Goal: Find specific page/section: Find specific page/section

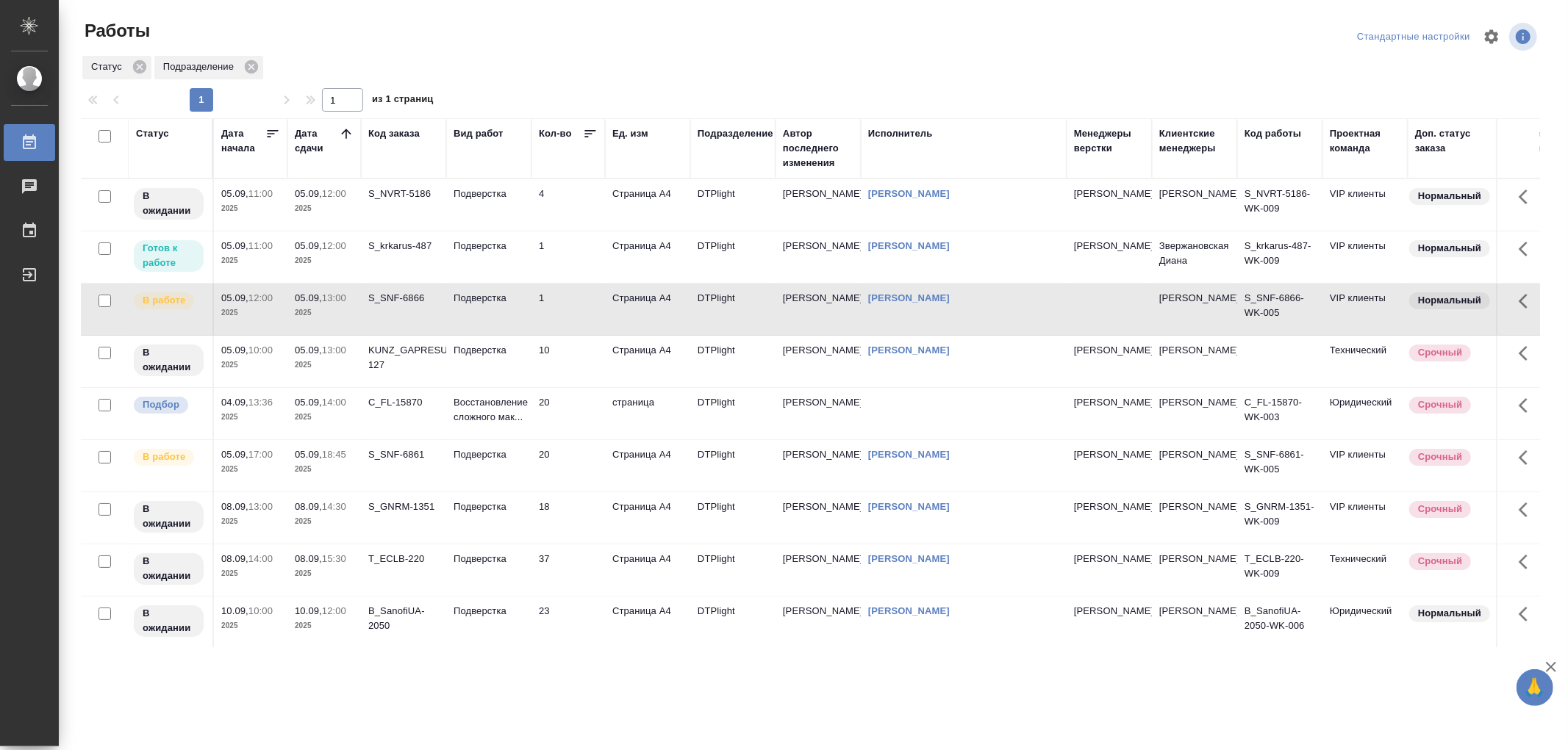
click at [501, 315] on td "Подверстка" at bounding box center [489, 309] width 85 height 52
click at [507, 322] on td "Подверстка" at bounding box center [489, 309] width 85 height 52
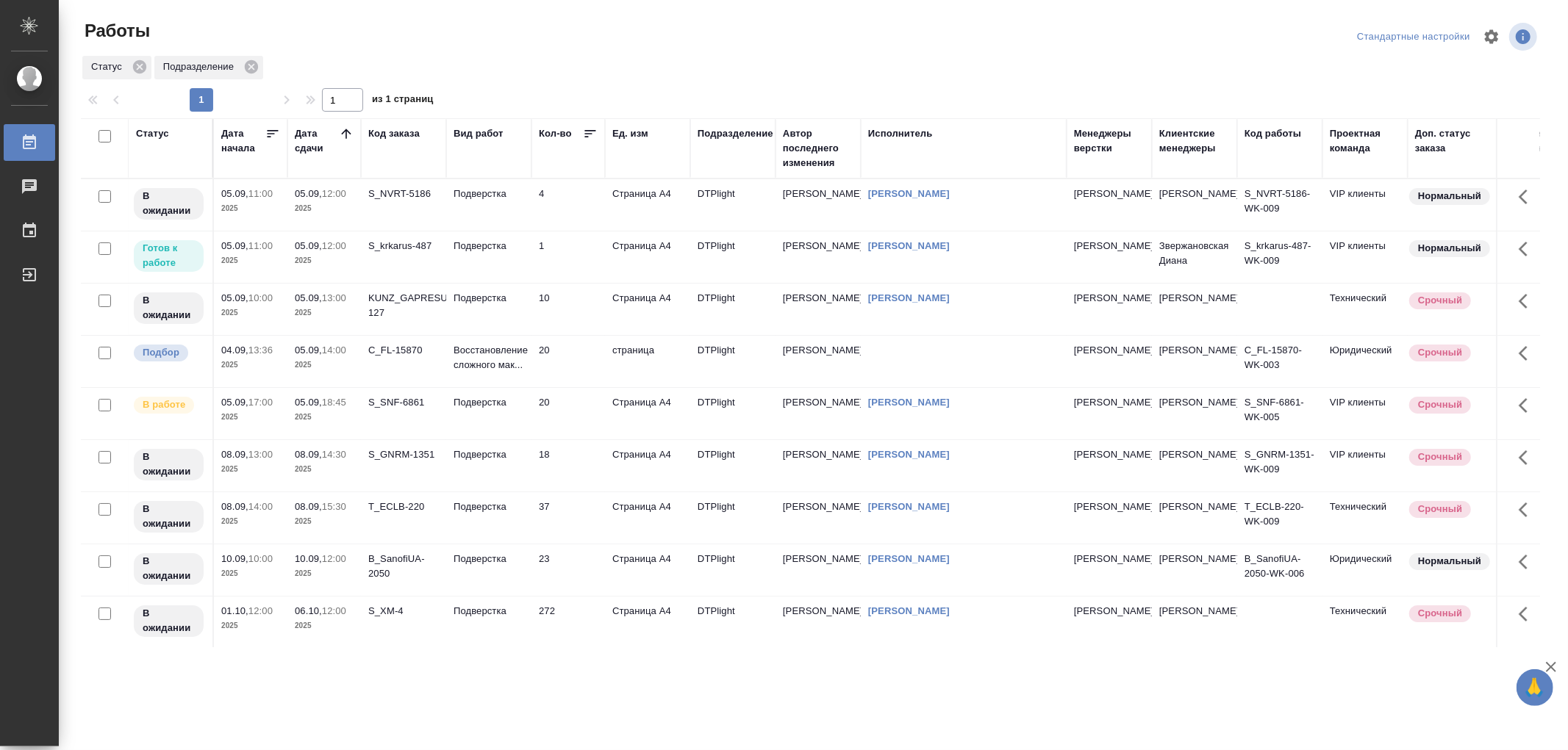
click at [465, 258] on td "Подверстка" at bounding box center [489, 257] width 85 height 52
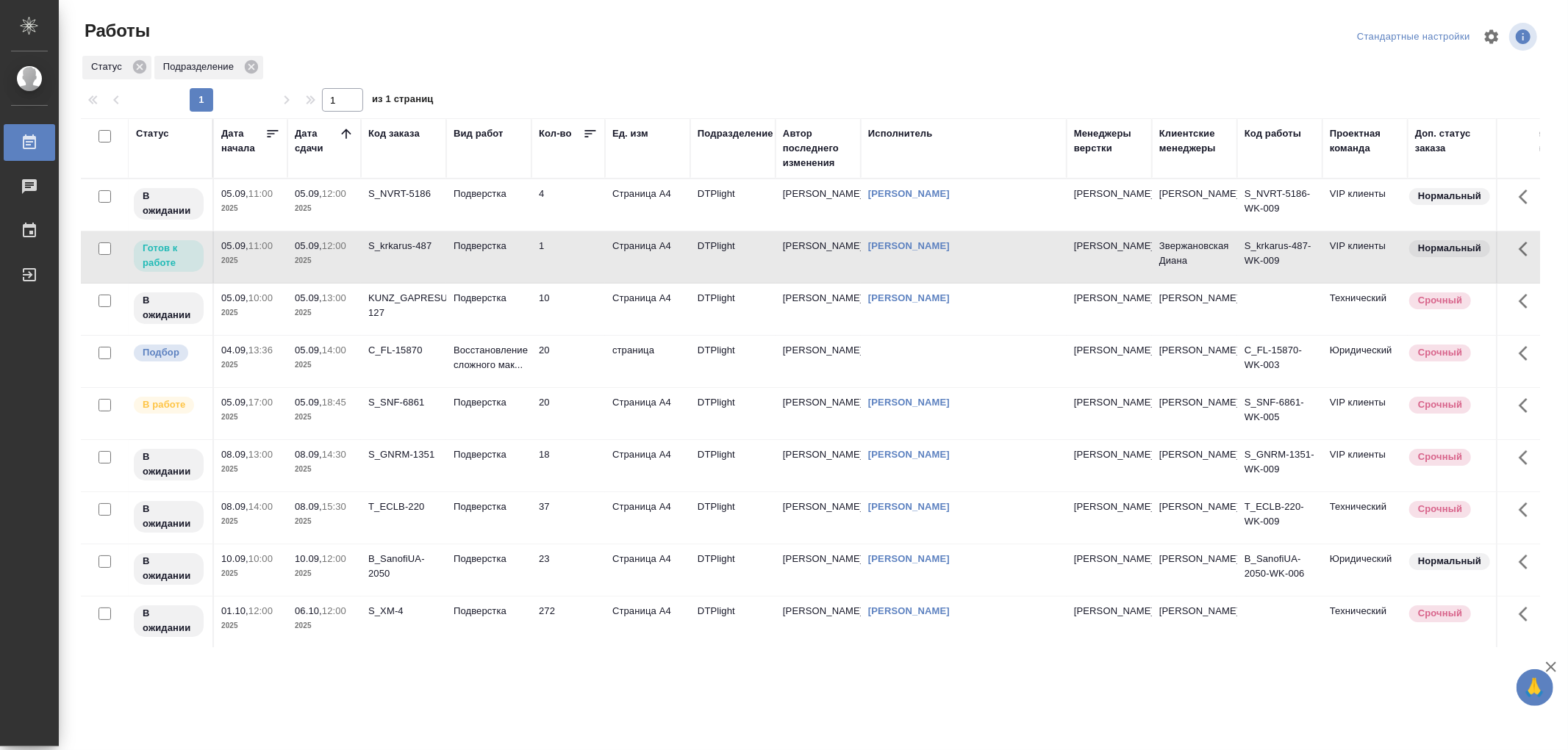
click at [465, 258] on td "Подверстка" at bounding box center [489, 257] width 85 height 52
click at [482, 202] on td "Подверстка" at bounding box center [489, 204] width 85 height 52
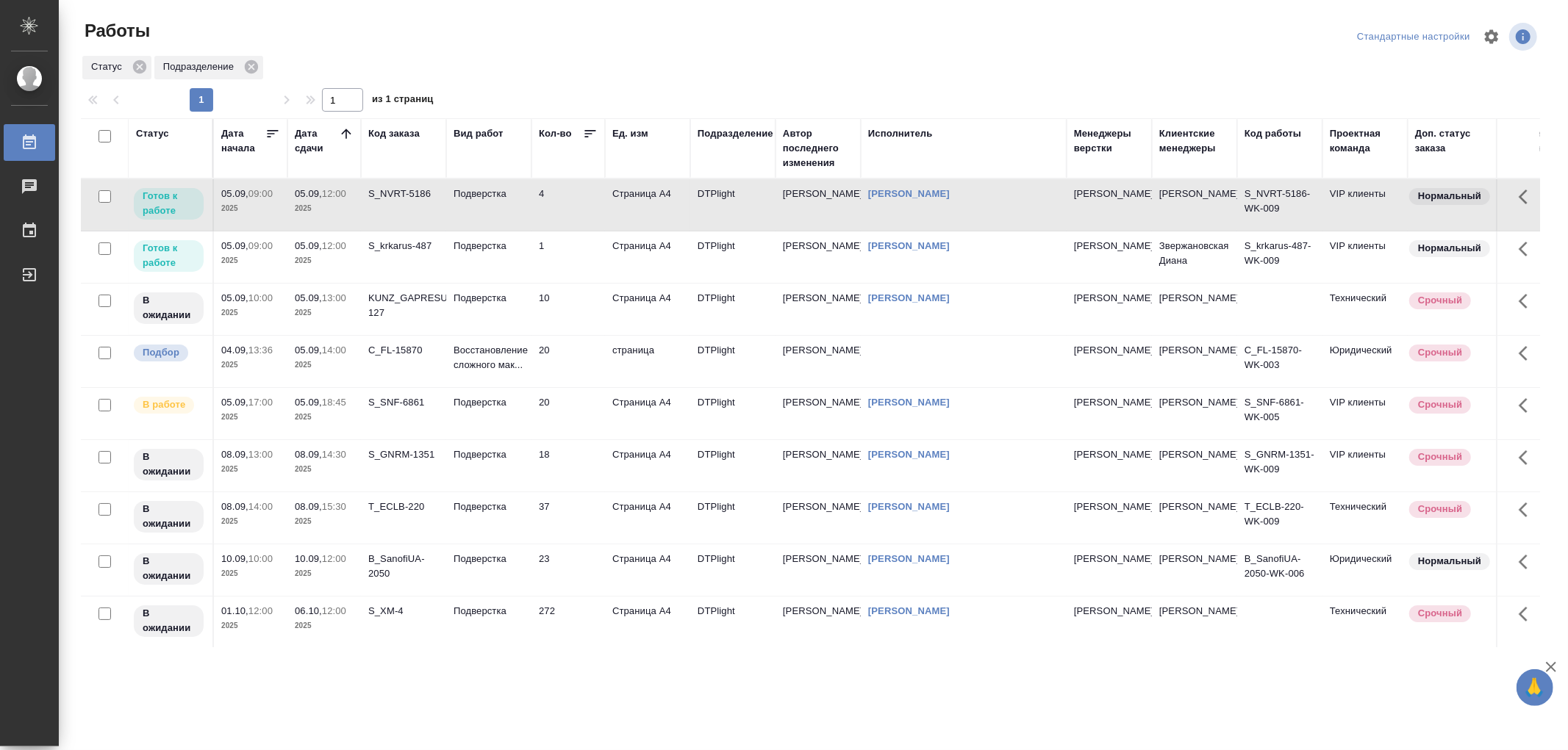
click at [490, 208] on td "Подверстка" at bounding box center [489, 204] width 85 height 52
click at [508, 428] on td "Подверстка" at bounding box center [489, 413] width 85 height 52
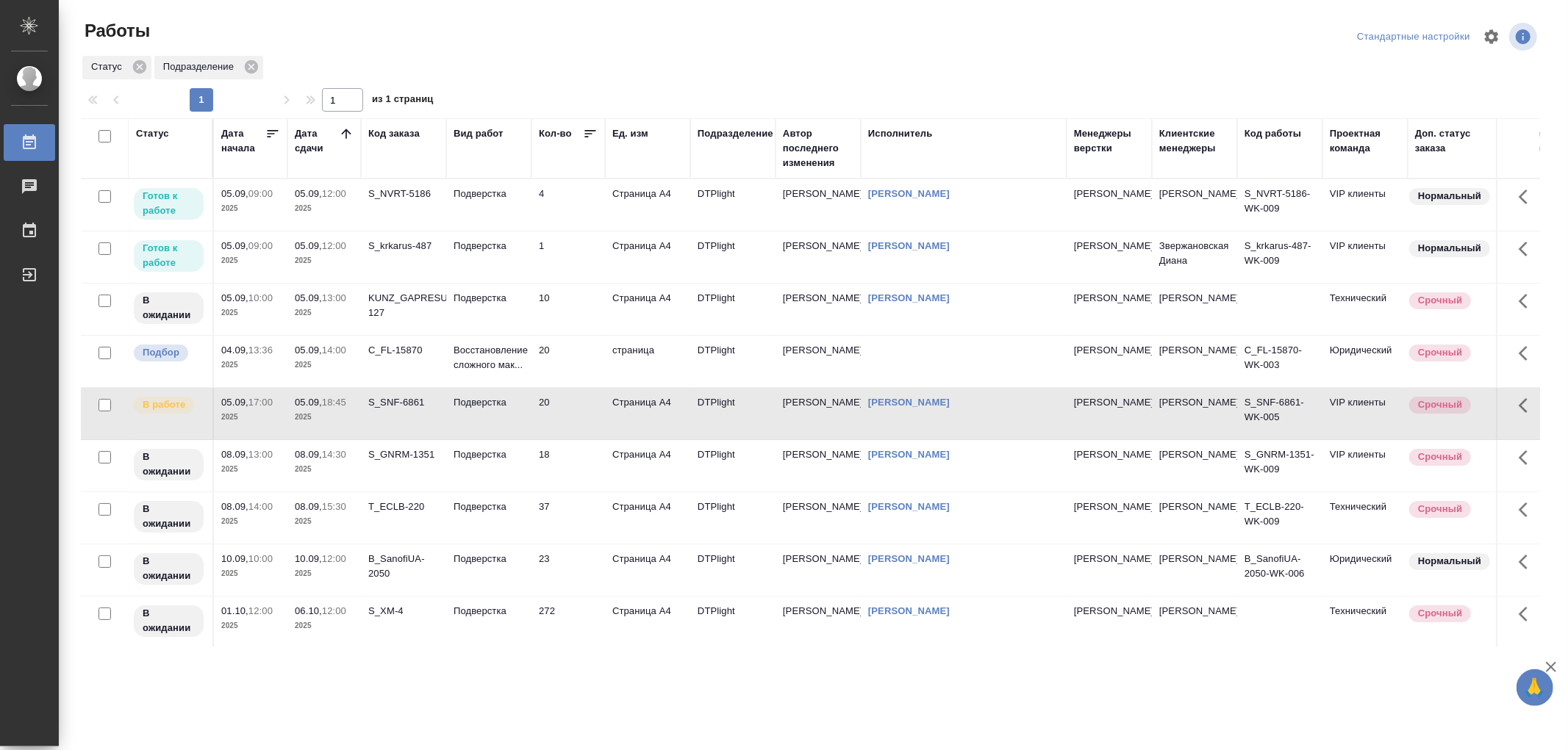
click at [508, 428] on td "Подверстка" at bounding box center [489, 413] width 85 height 52
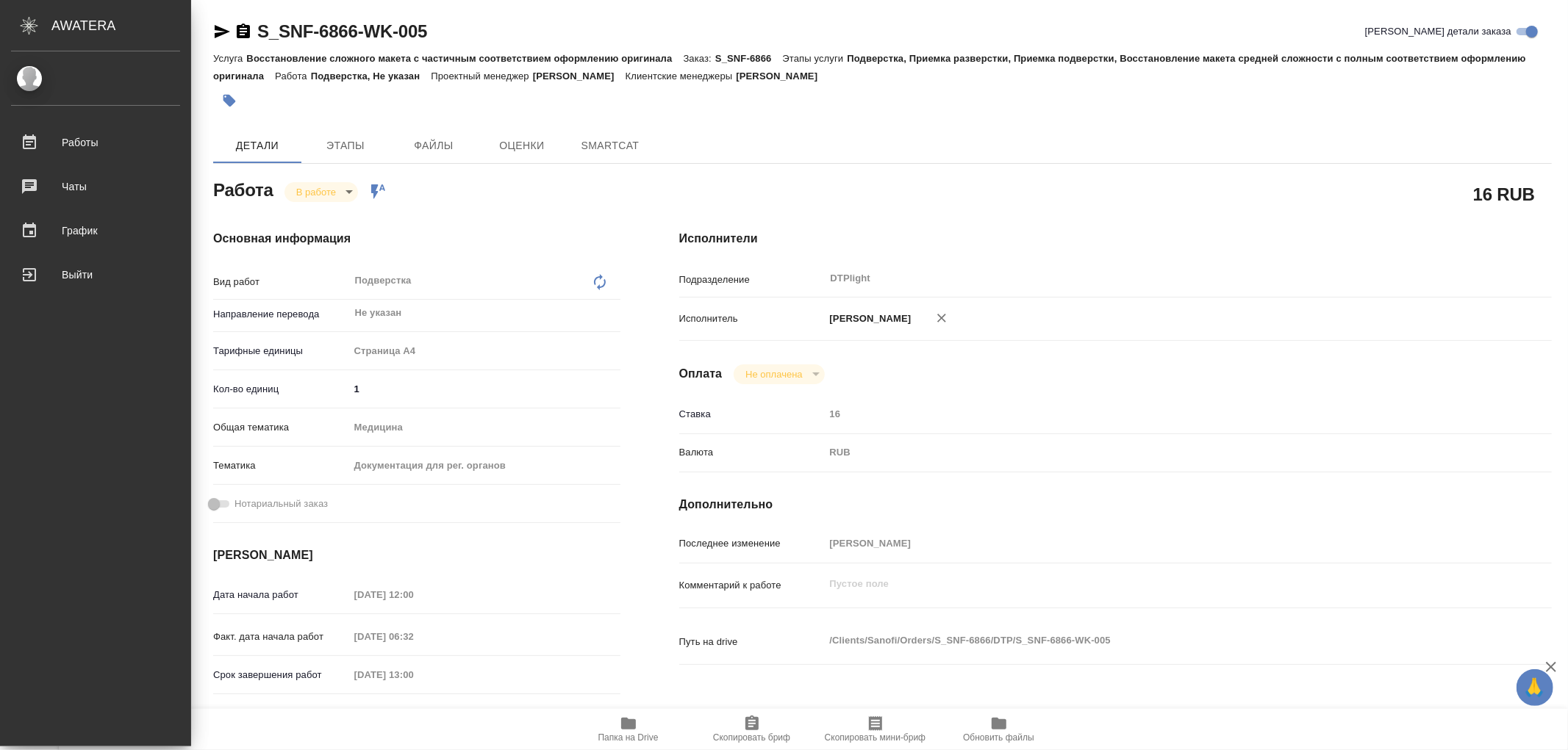
type textarea "x"
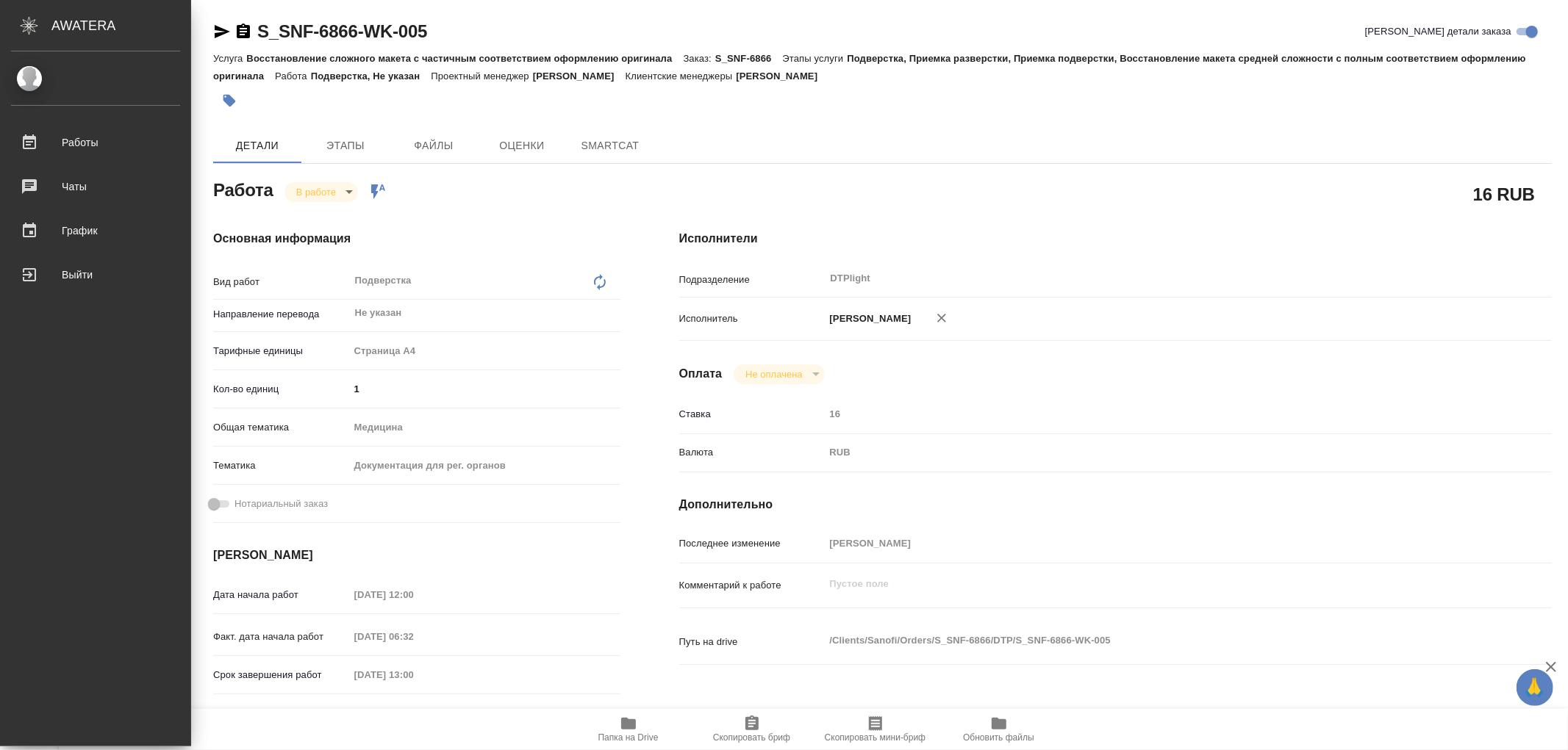
type textarea "x"
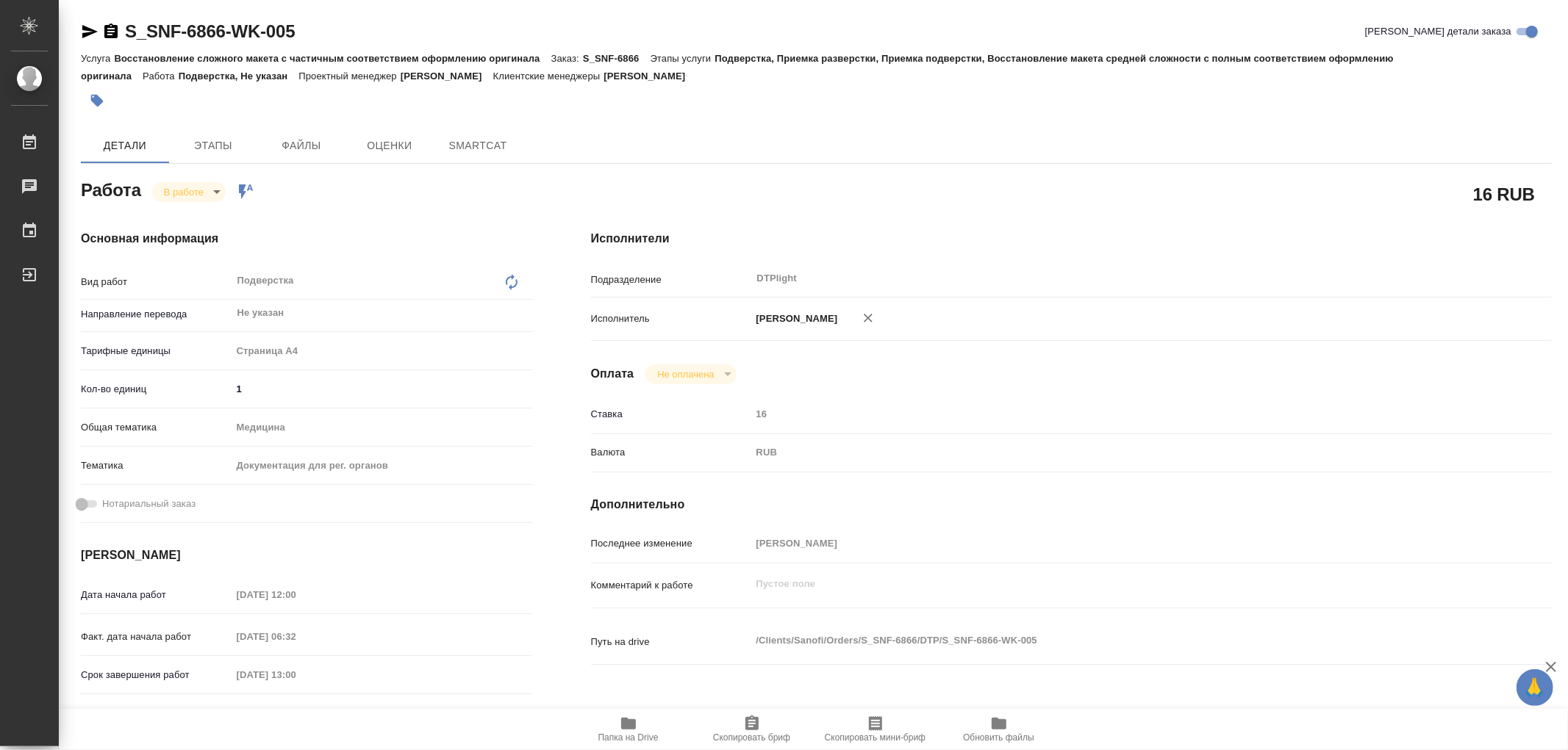
type textarea "x"
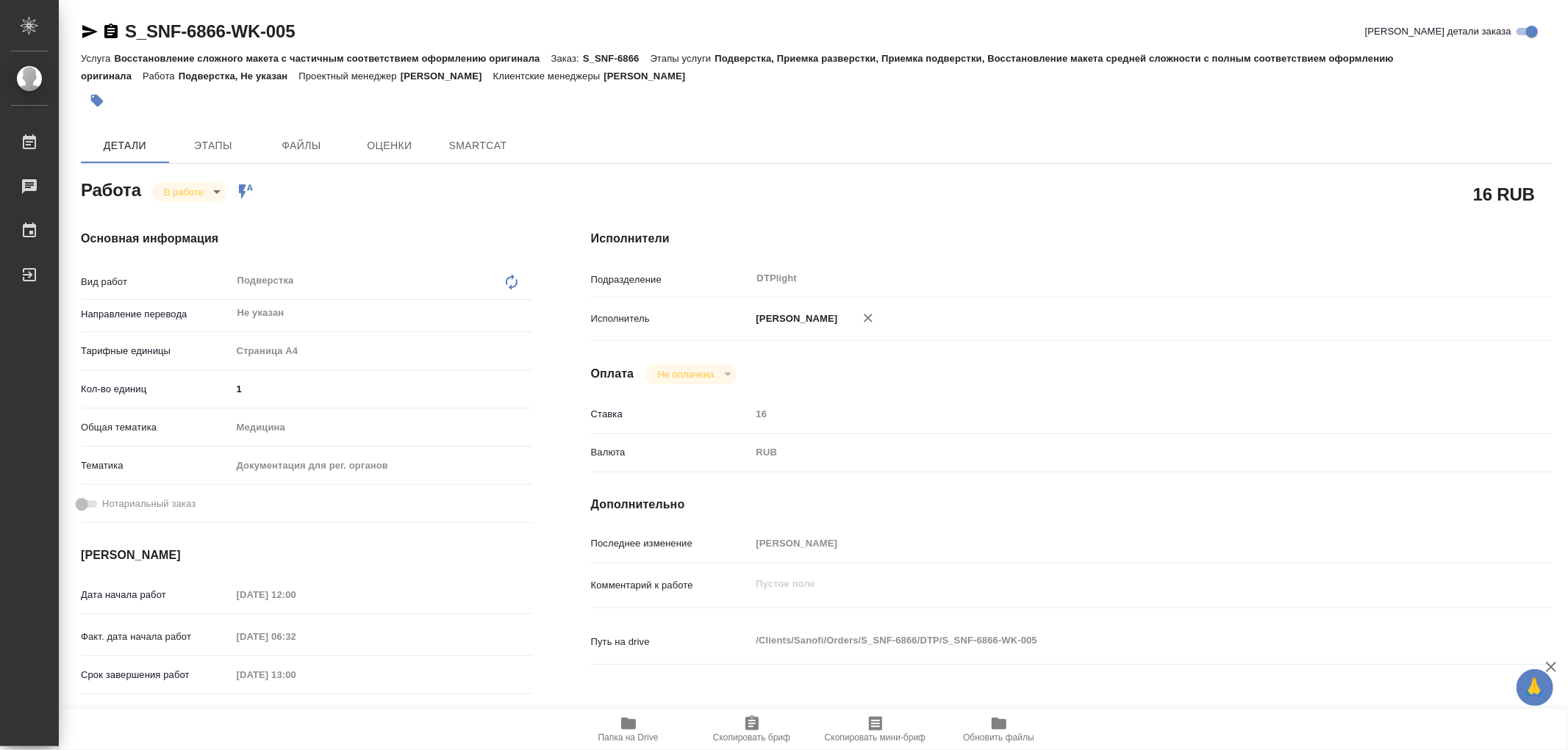
type textarea "x"
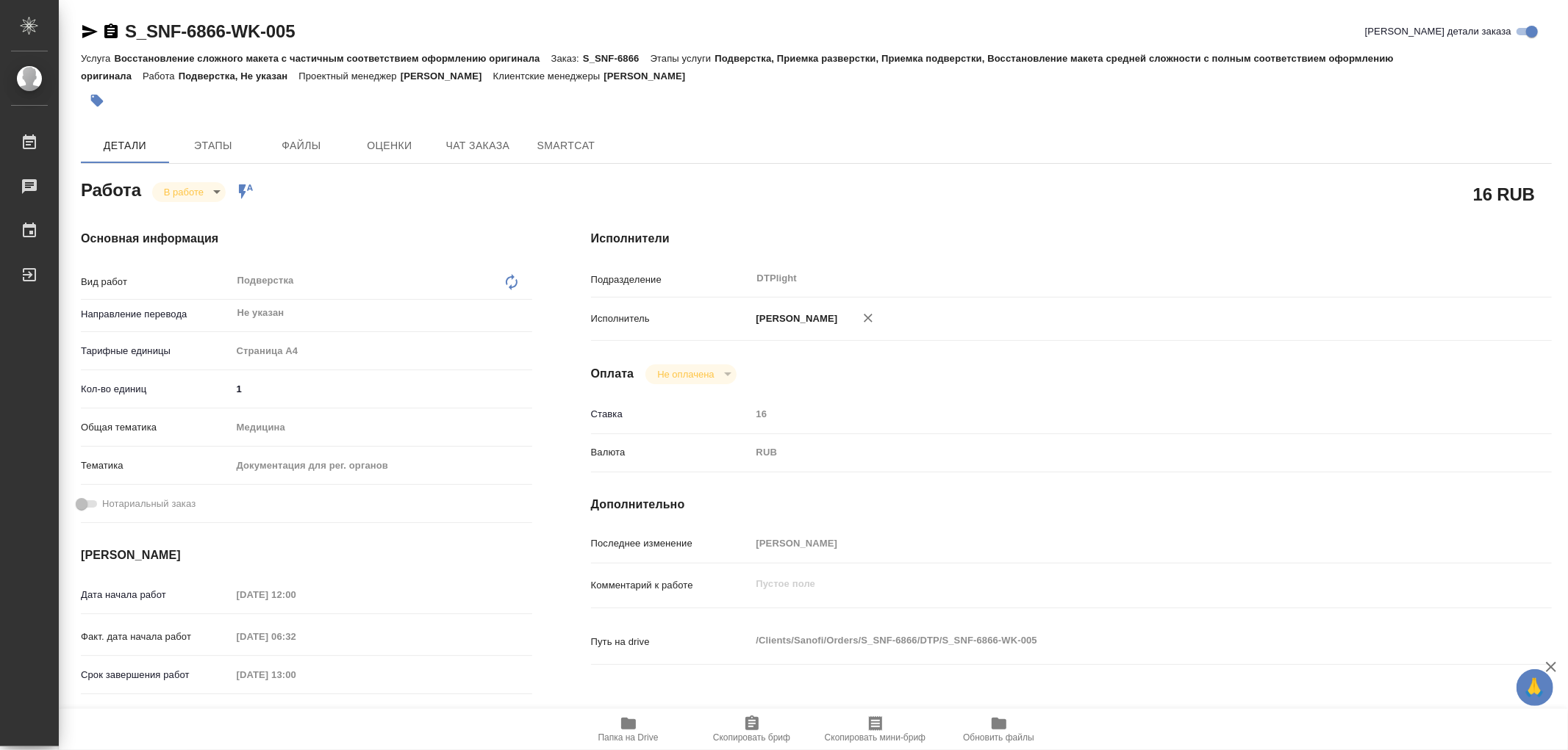
type textarea "x"
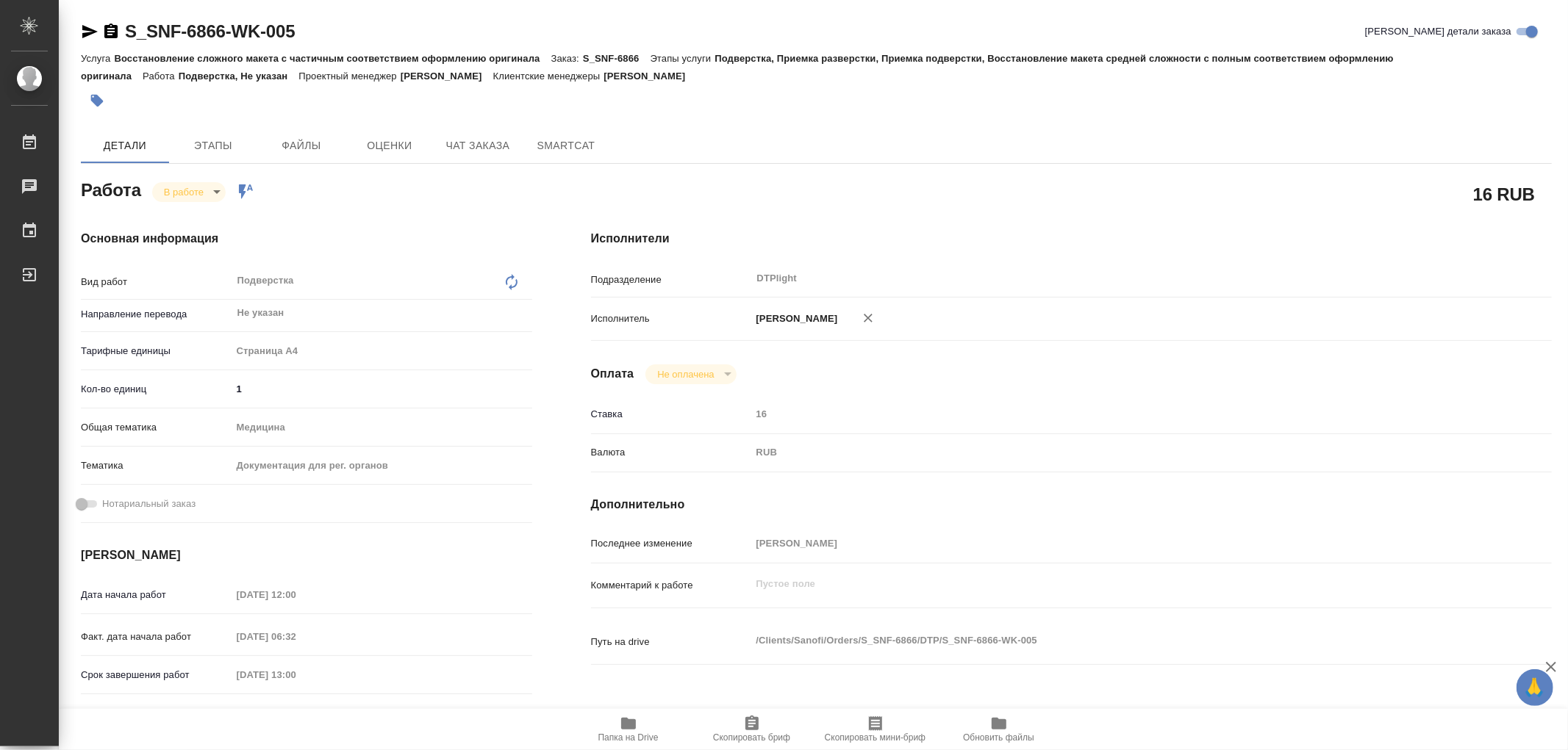
click at [624, 727] on icon "button" at bounding box center [628, 724] width 15 height 12
type textarea "x"
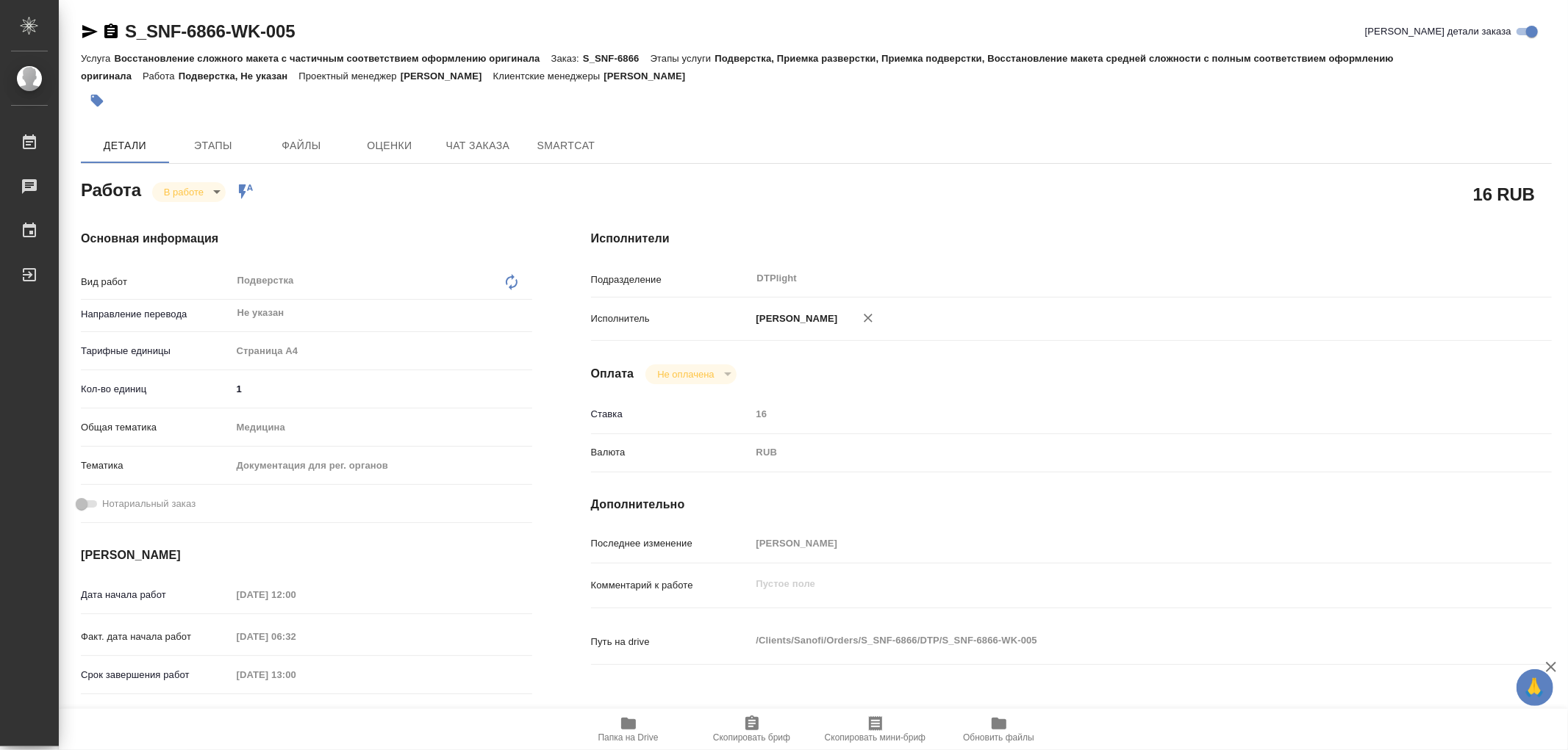
type textarea "x"
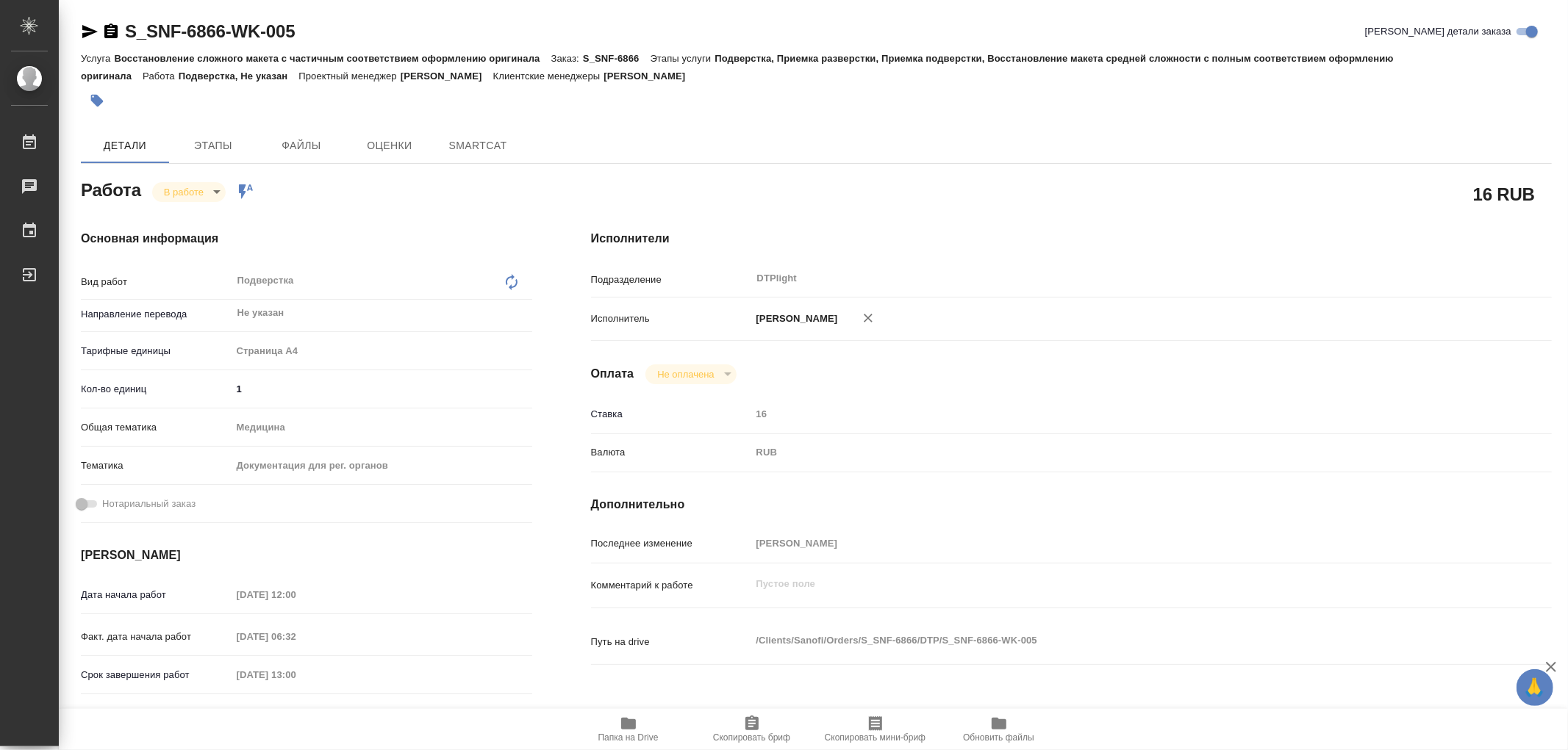
type textarea "x"
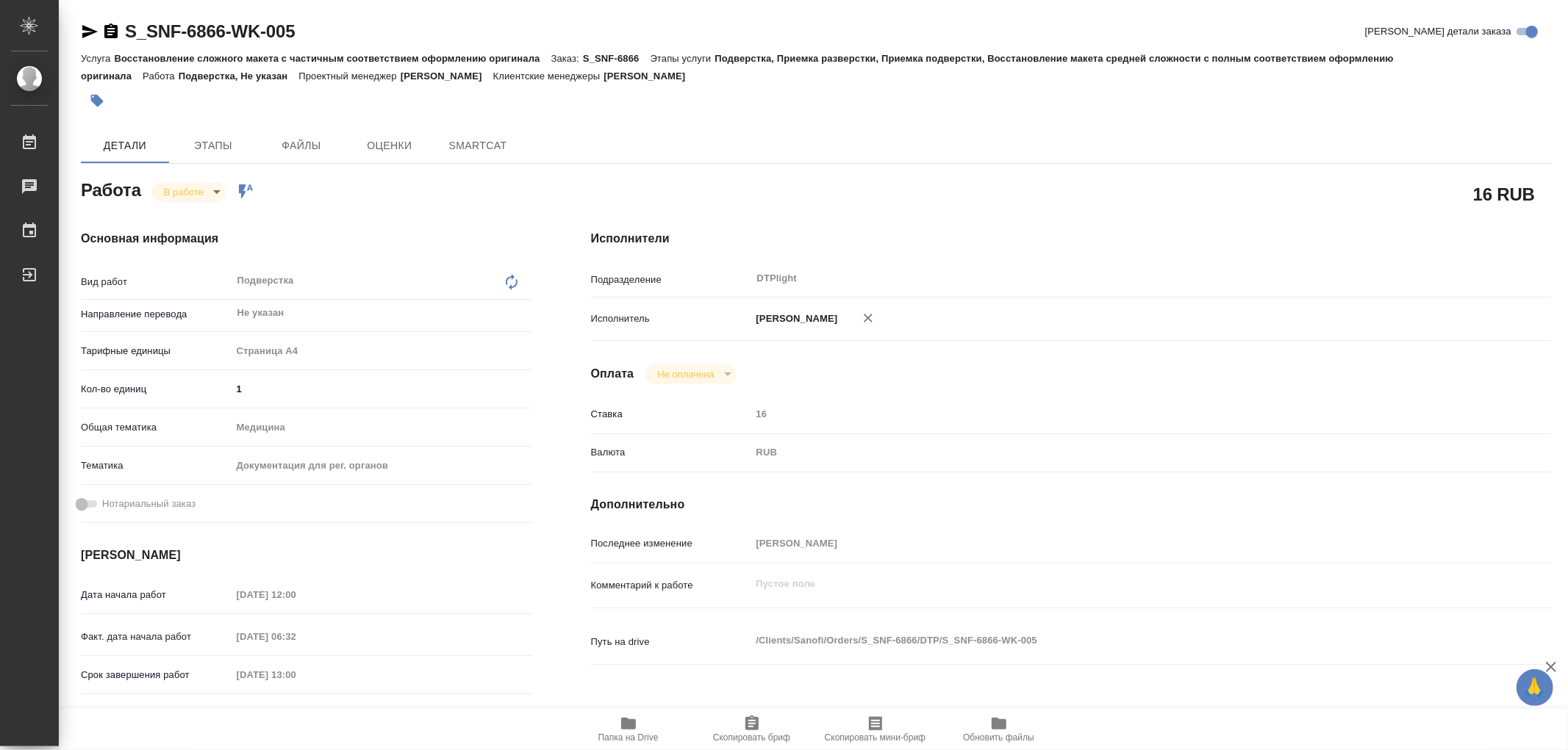
type textarea "x"
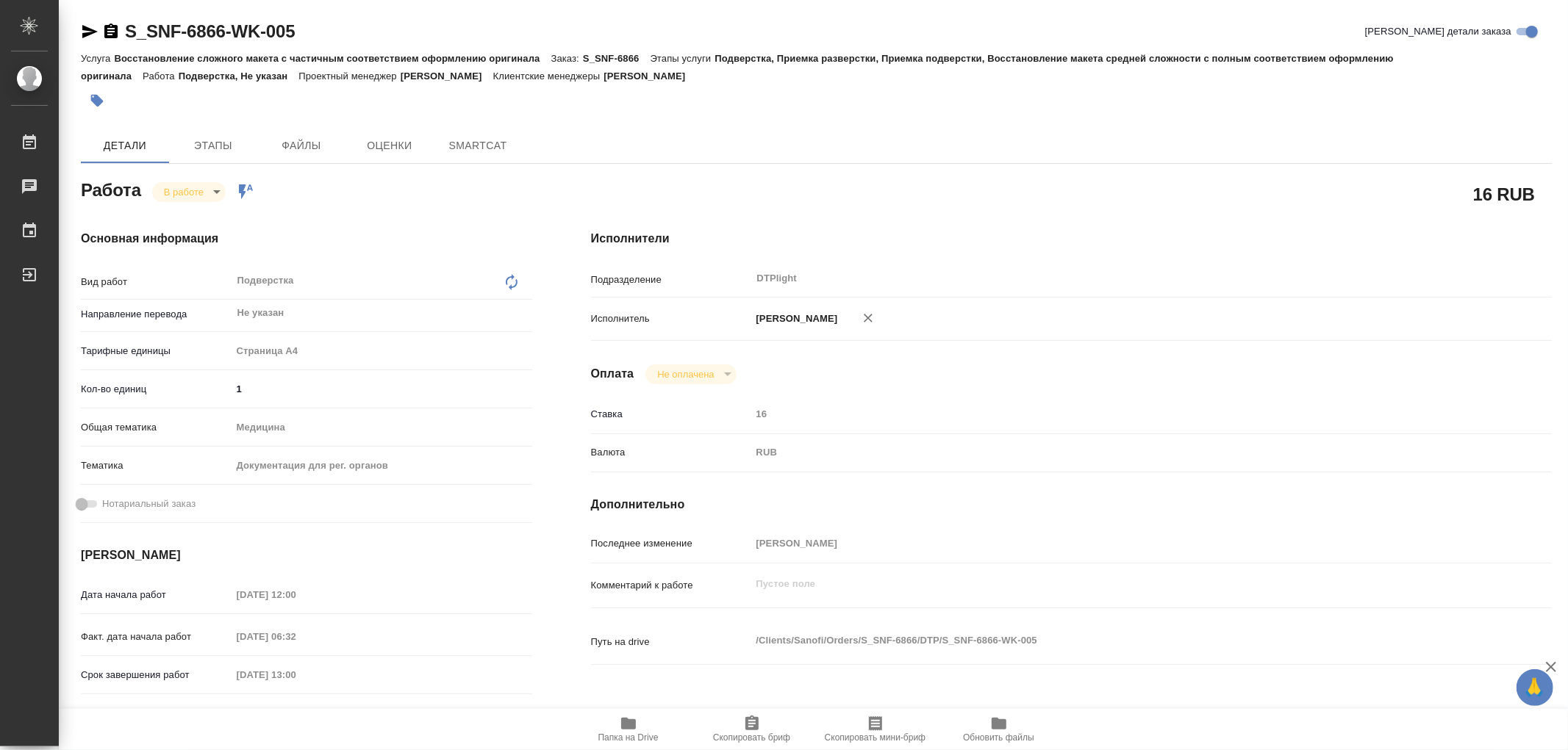
type textarea "x"
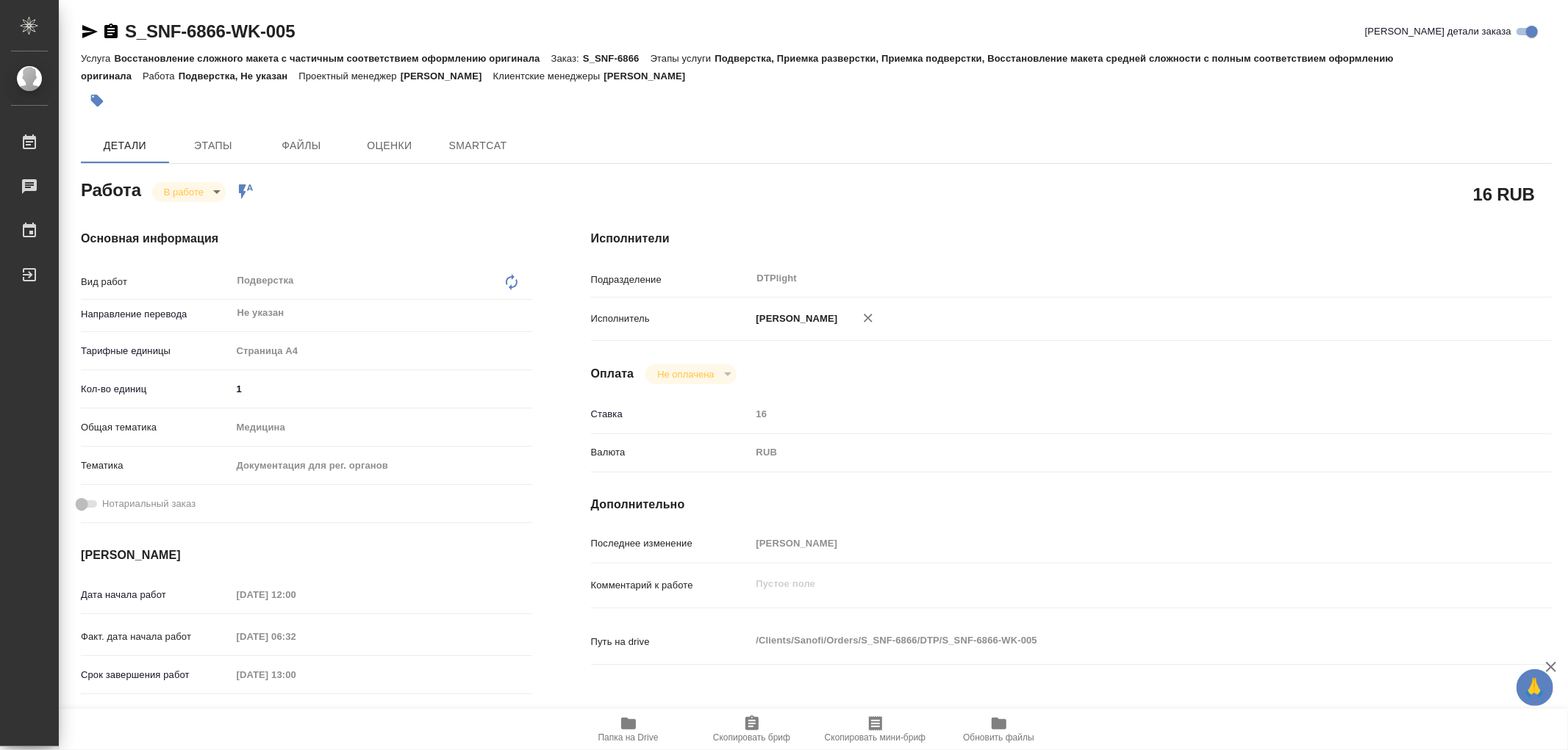
type textarea "x"
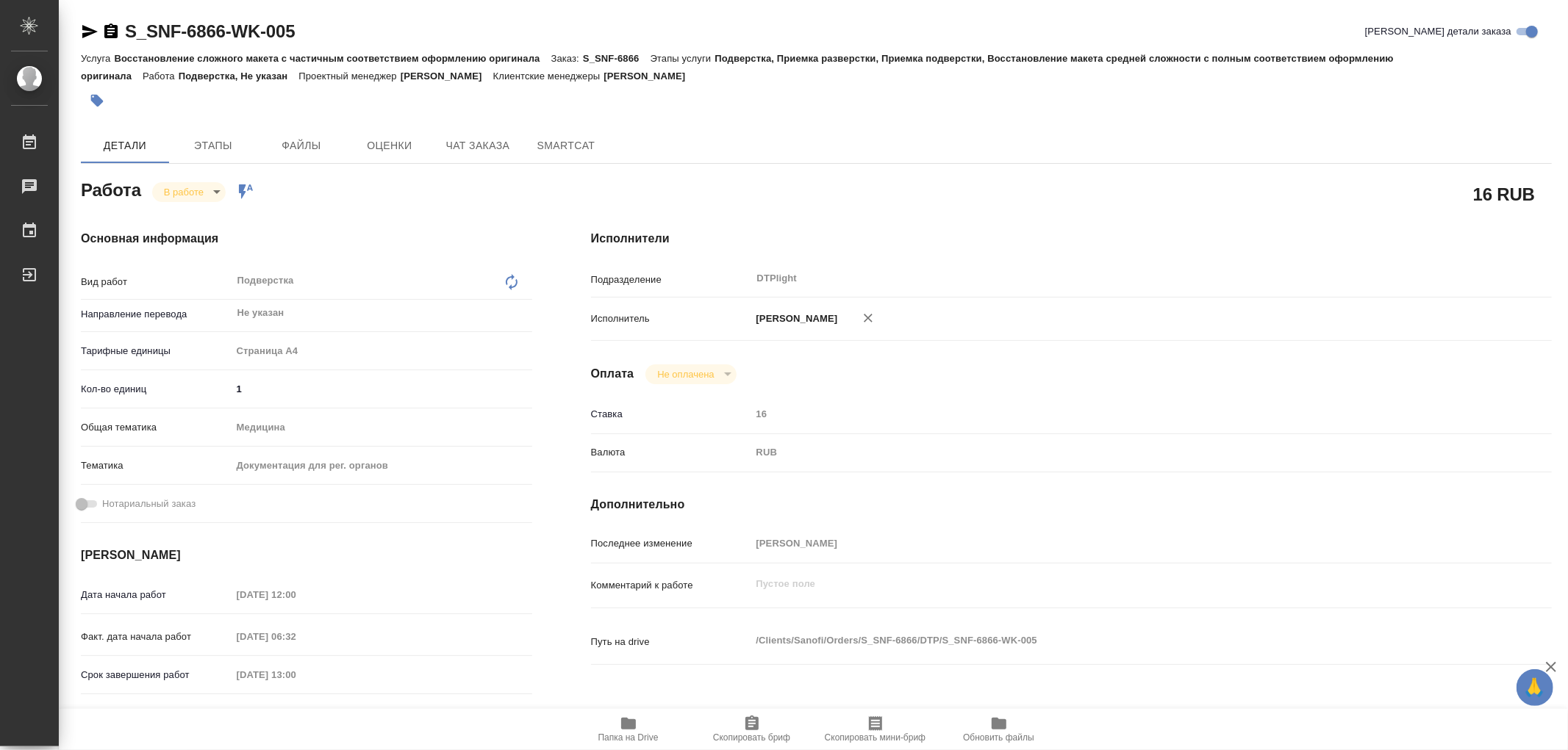
type textarea "x"
click at [627, 730] on icon "button" at bounding box center [628, 724] width 18 height 18
type textarea "x"
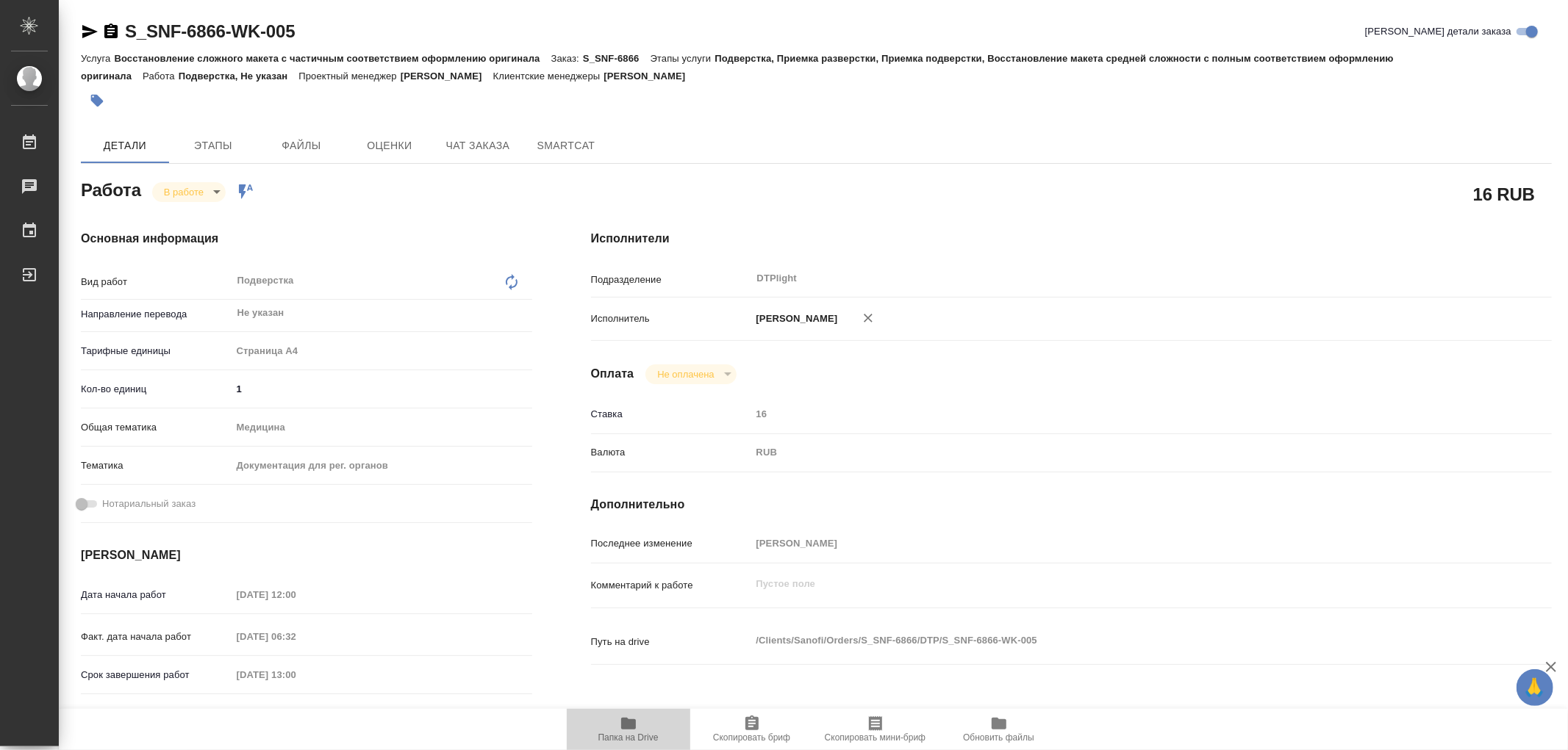
type textarea "x"
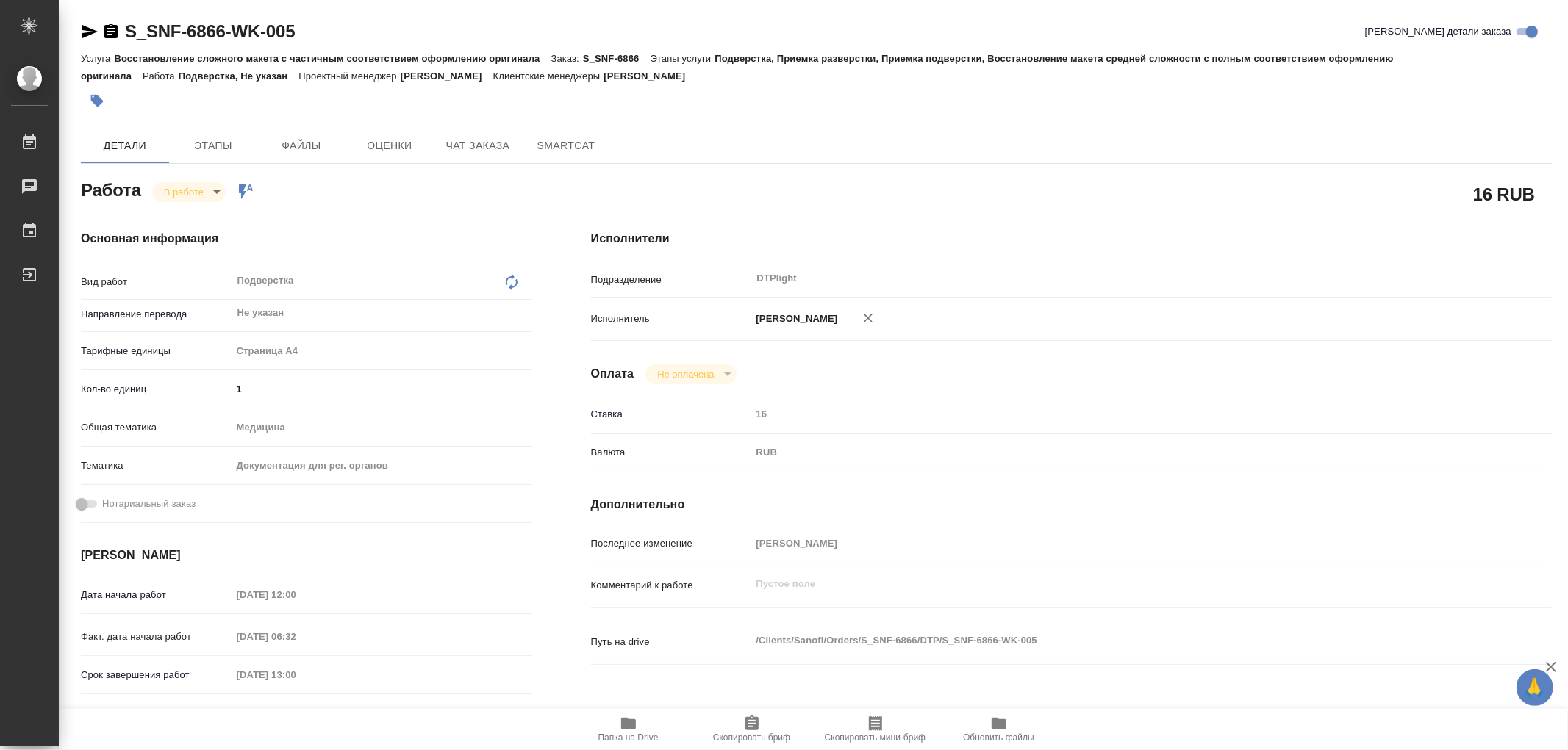
type textarea "x"
click at [637, 723] on icon "button" at bounding box center [628, 724] width 18 height 18
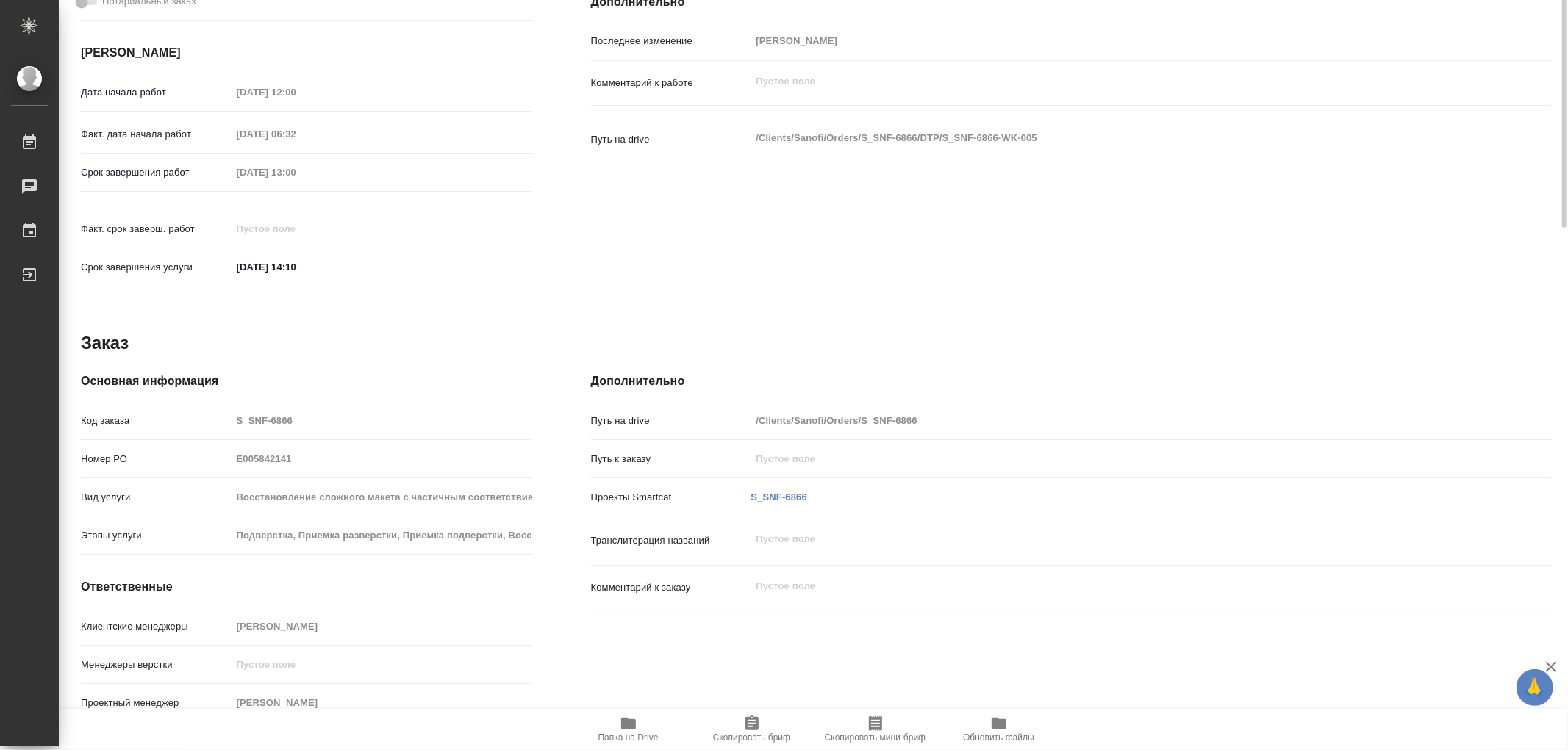
scroll to position [12, 0]
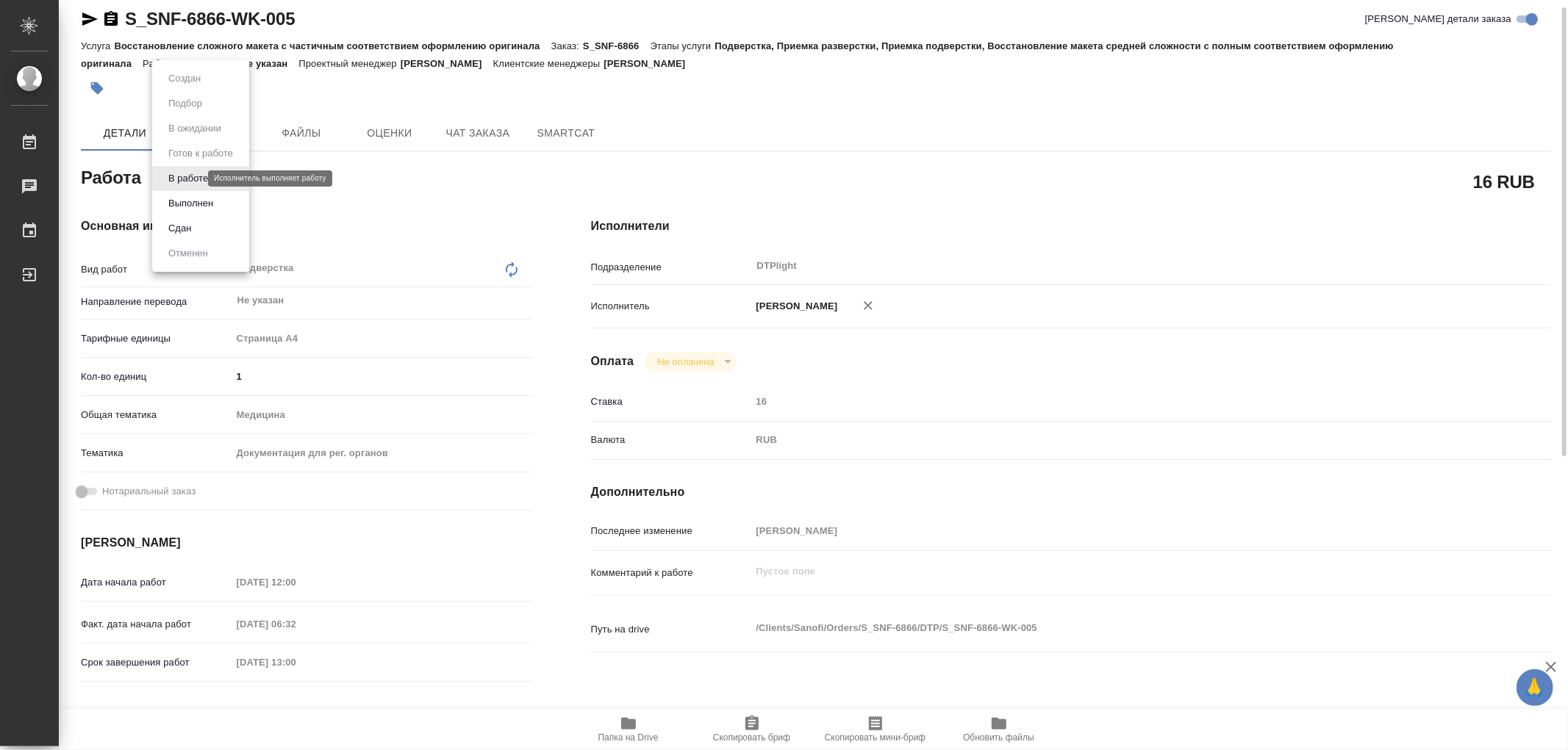
click at [172, 181] on body "🙏 .cls-1 fill:#fff; AWATERA Работы 0 Чаты График Выйти S_SNF-6866-WK-005 Кратко…" at bounding box center [784, 375] width 1568 height 750
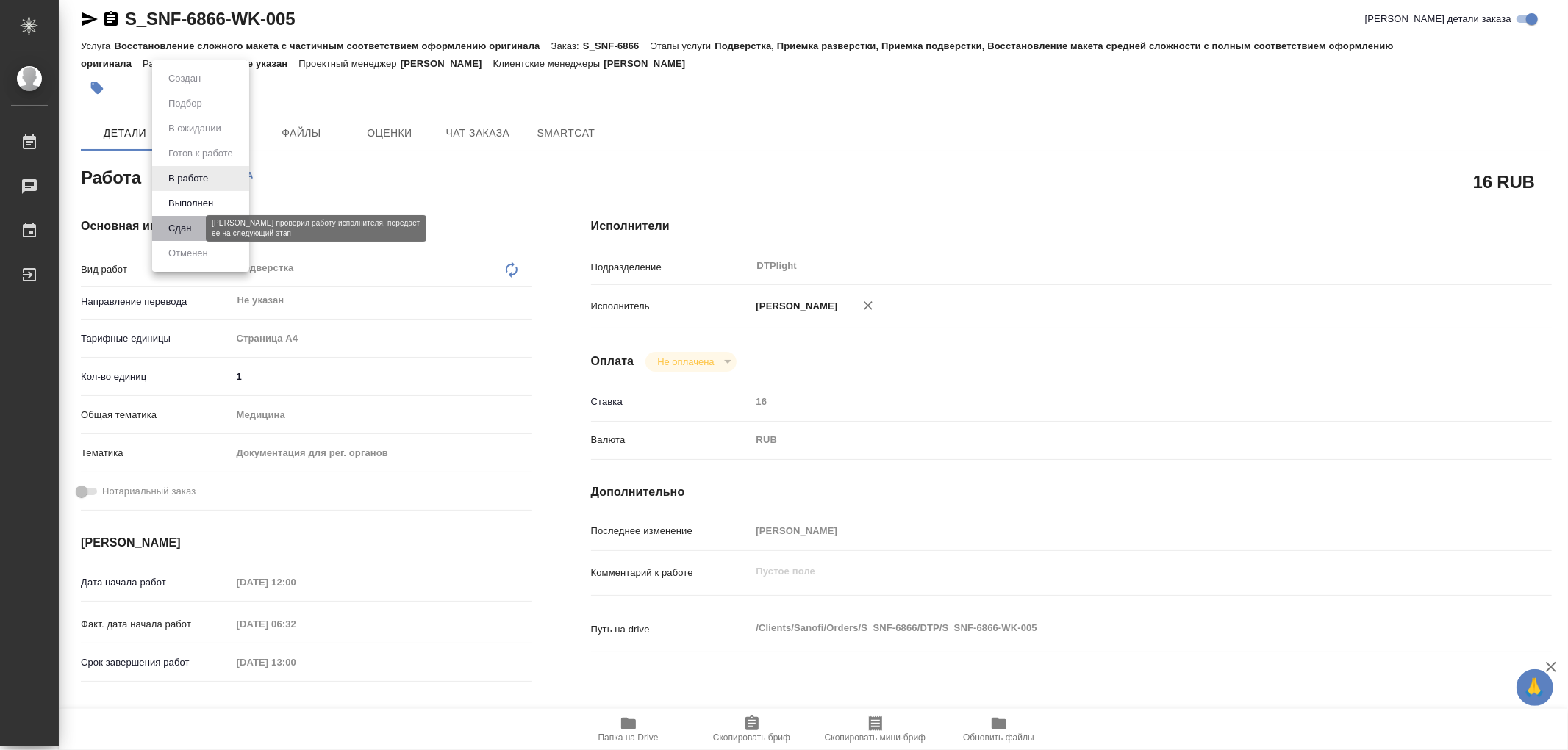
click at [176, 226] on button "Сдан" at bounding box center [180, 228] width 32 height 16
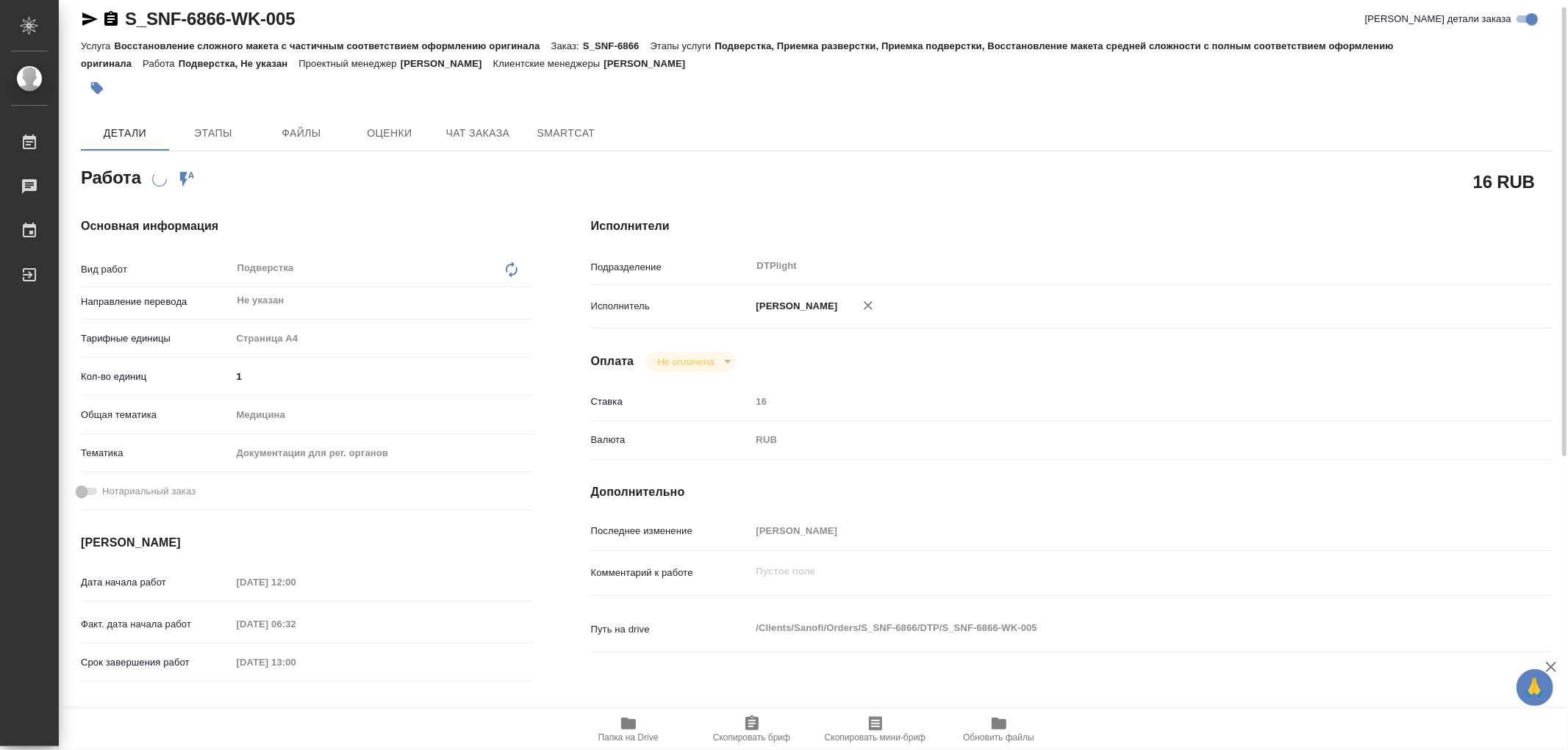
scroll to position [0, 0]
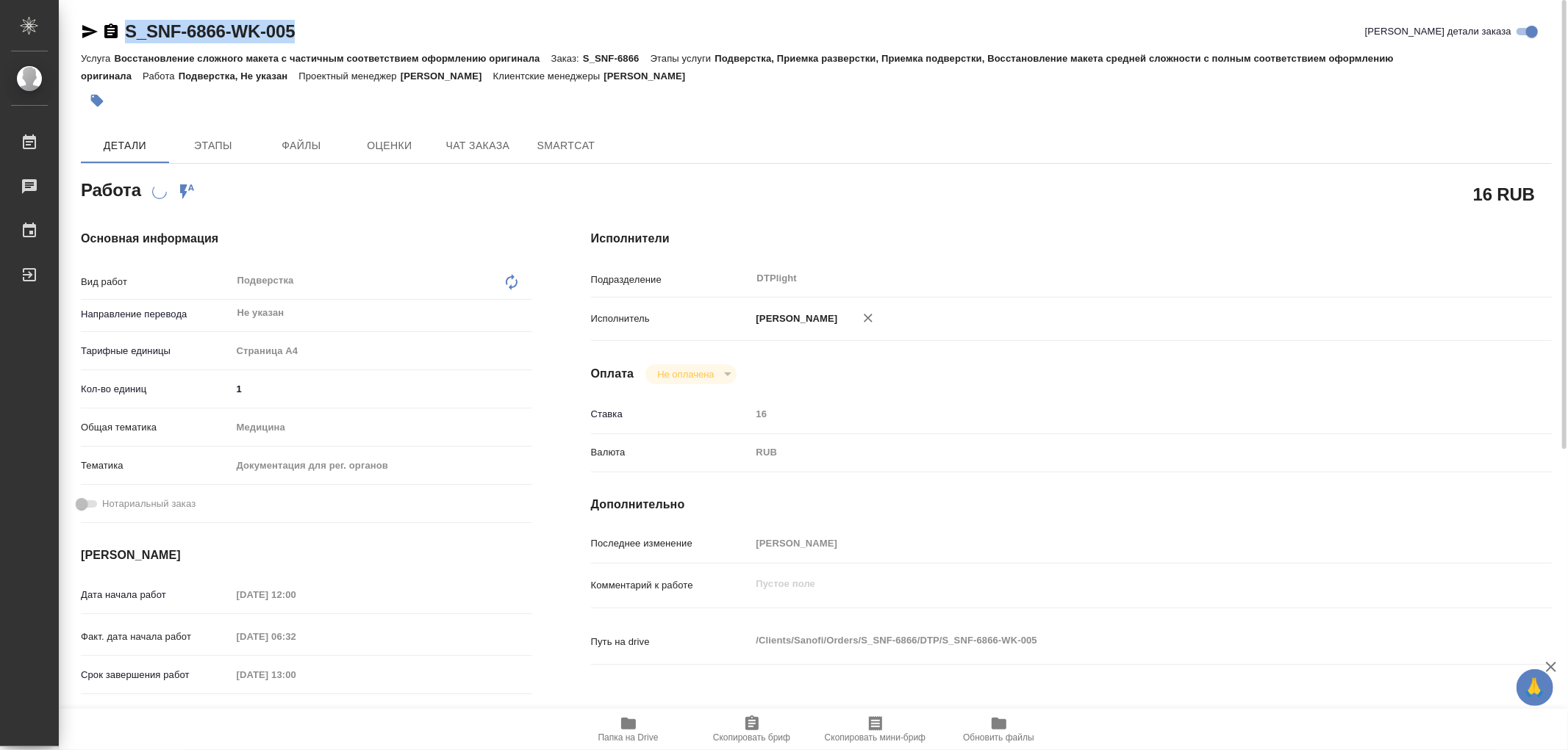
drag, startPoint x: 306, startPoint y: 32, endPoint x: 121, endPoint y: 19, distance: 185.5
click at [121, 20] on div "S_SNF-6866-WK-005 Кратко детали заказа" at bounding box center [816, 31] width 1471 height 23
copy link "S_SNF-6866-WK-005"
type textarea "x"
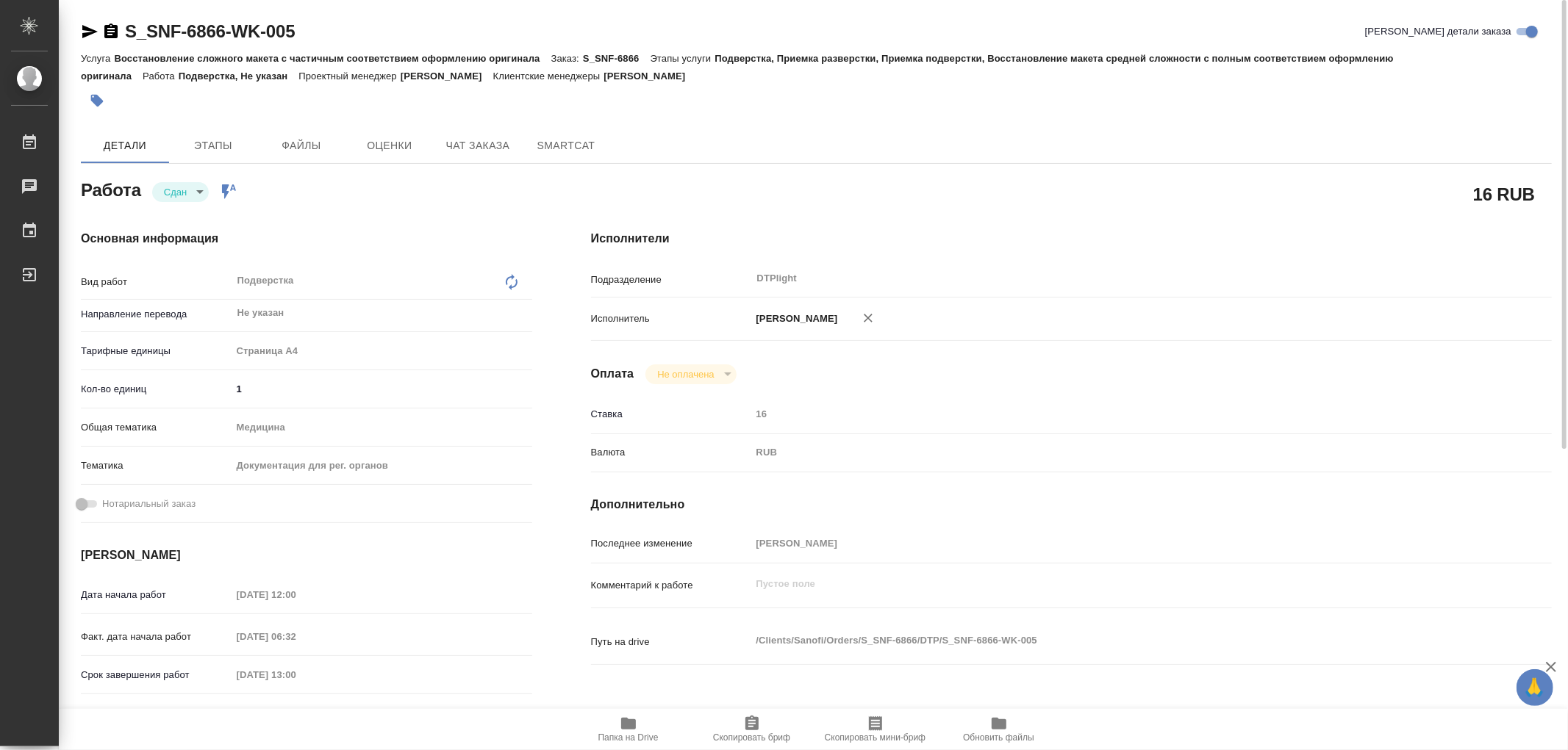
type textarea "x"
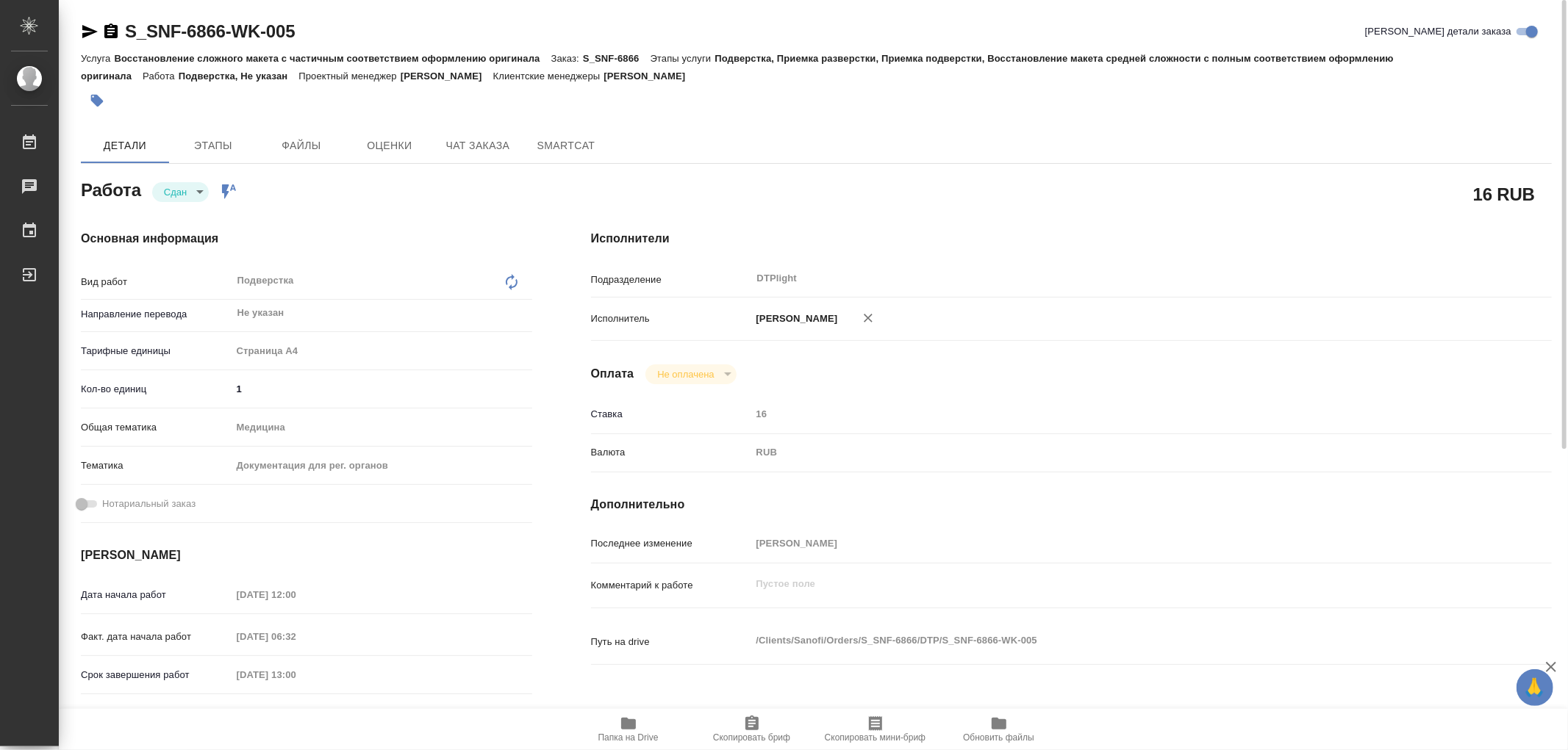
type textarea "x"
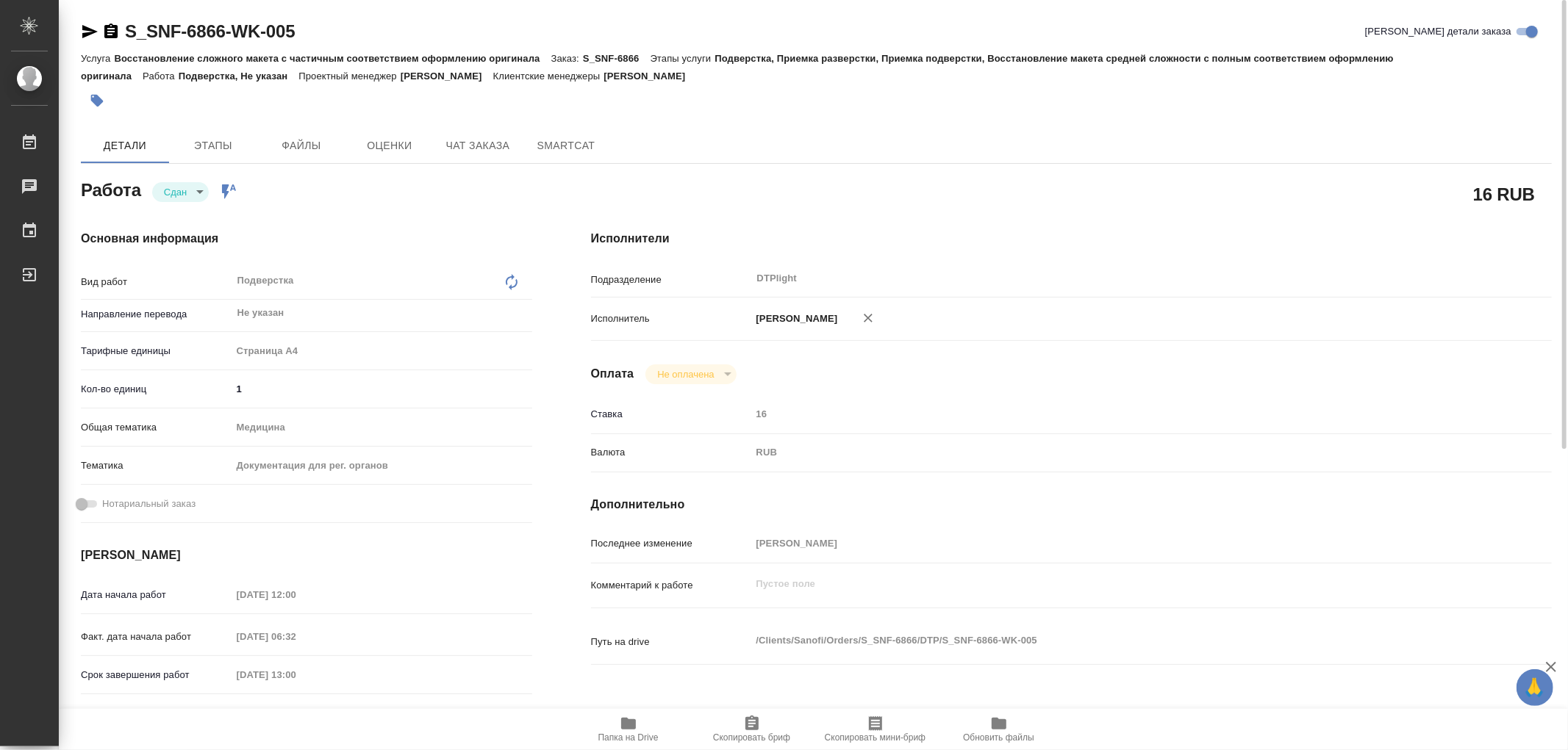
type textarea "x"
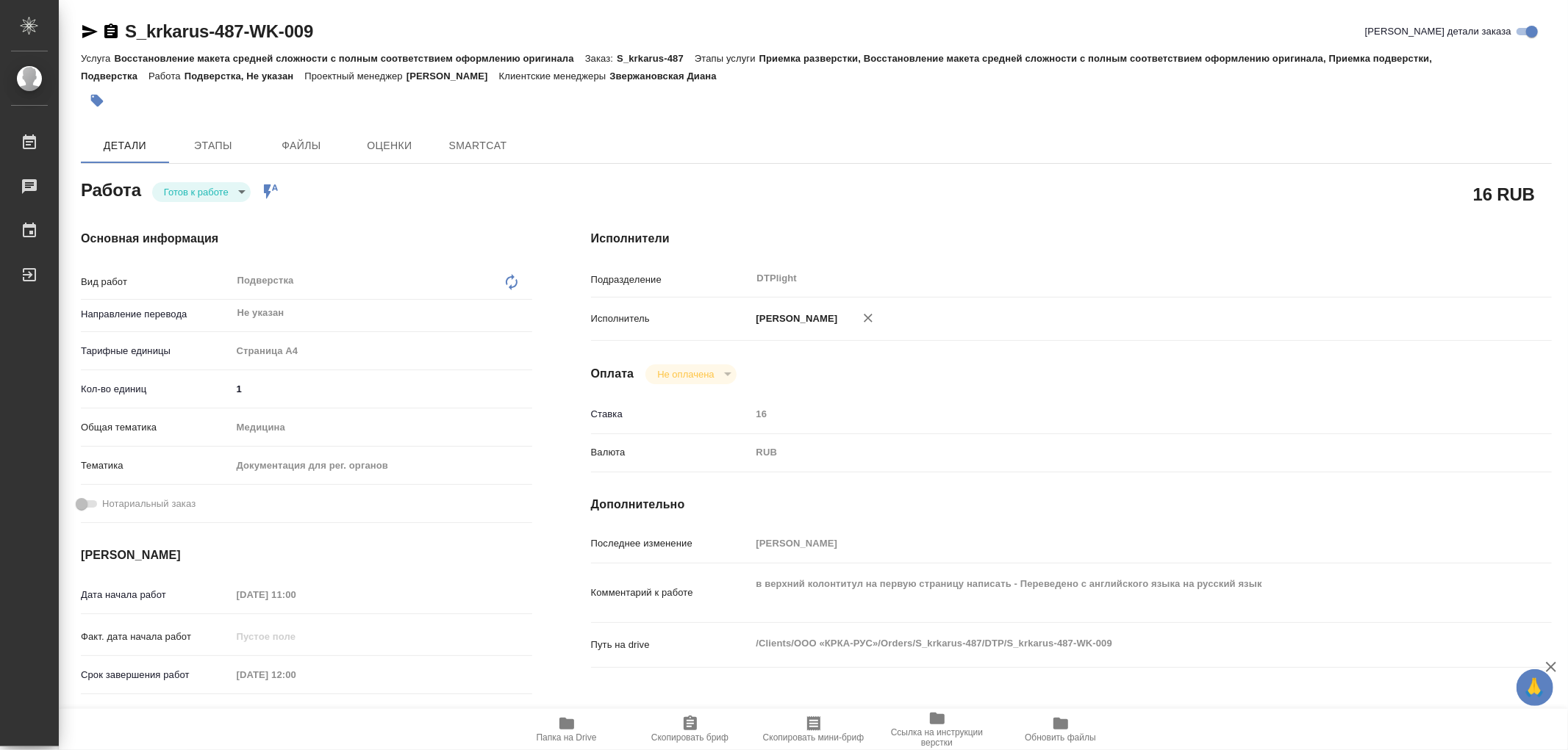
type textarea "x"
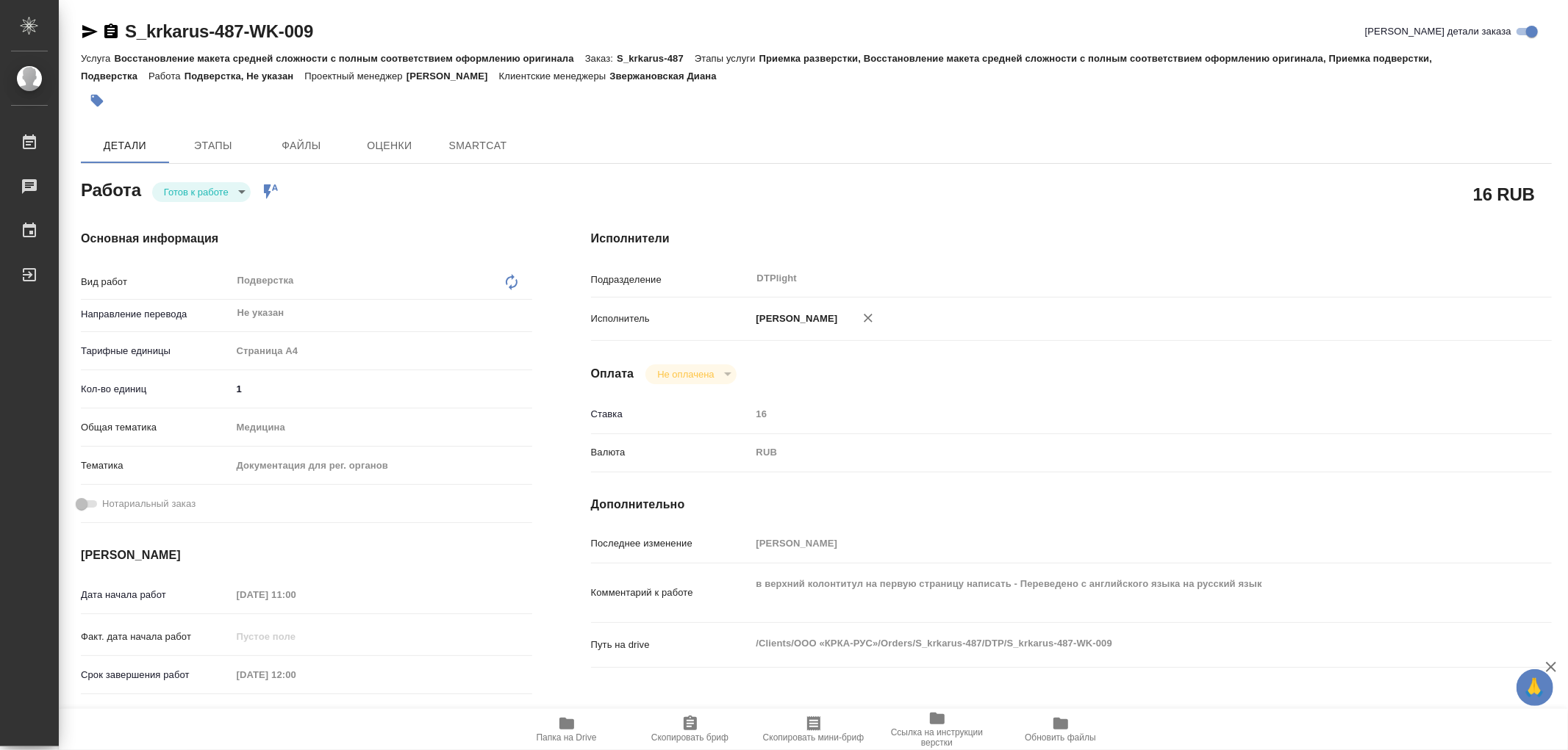
type textarea "x"
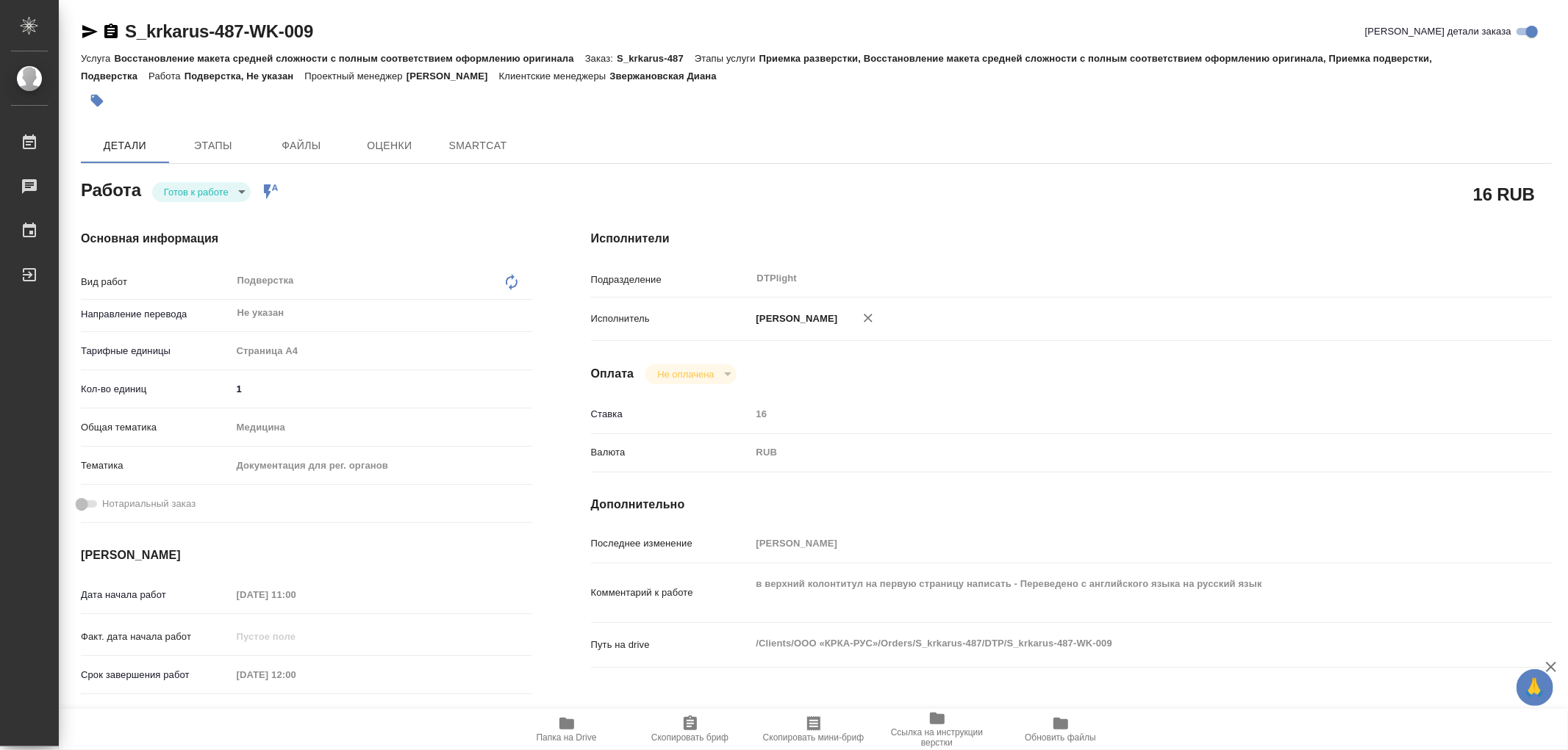
type textarea "x"
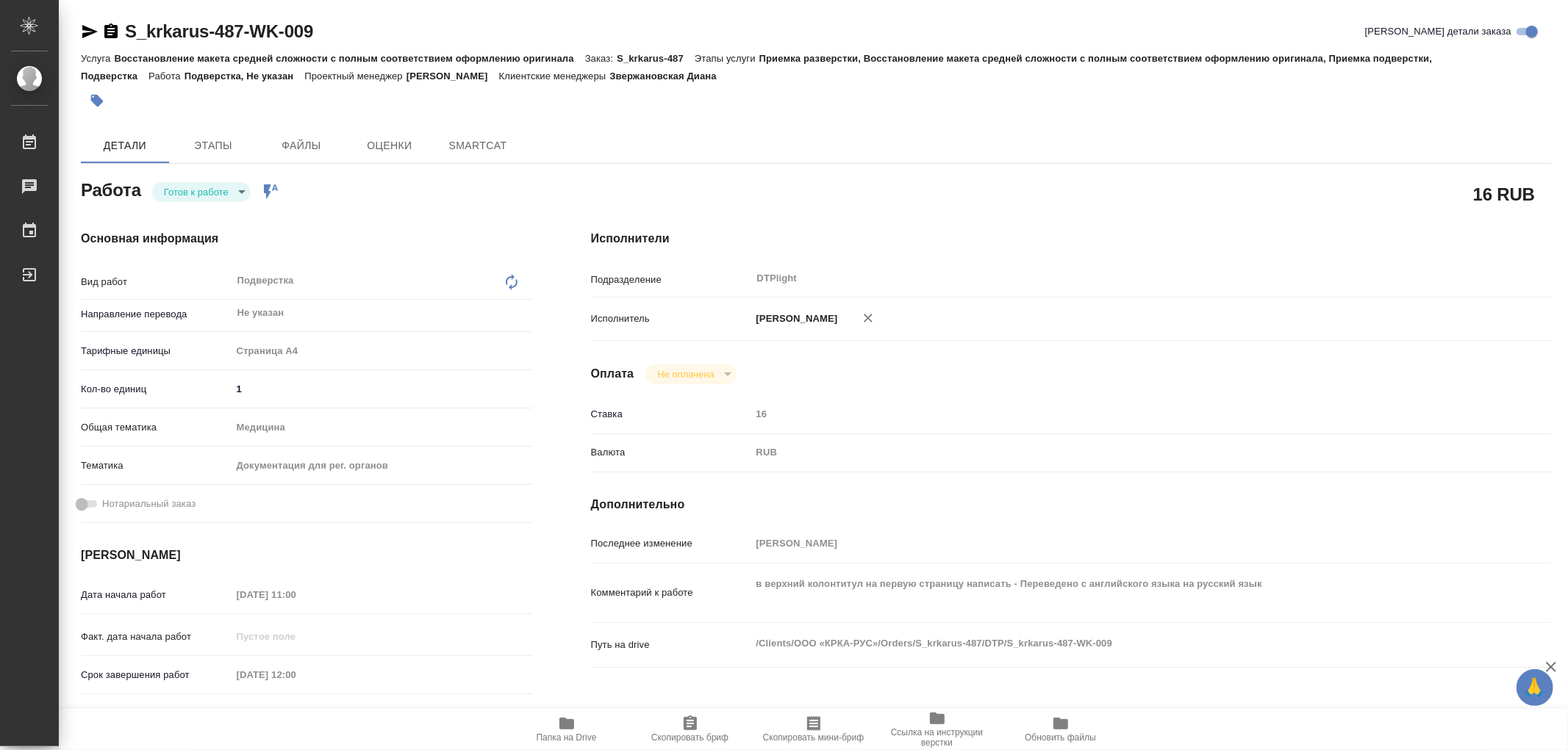
type textarea "x"
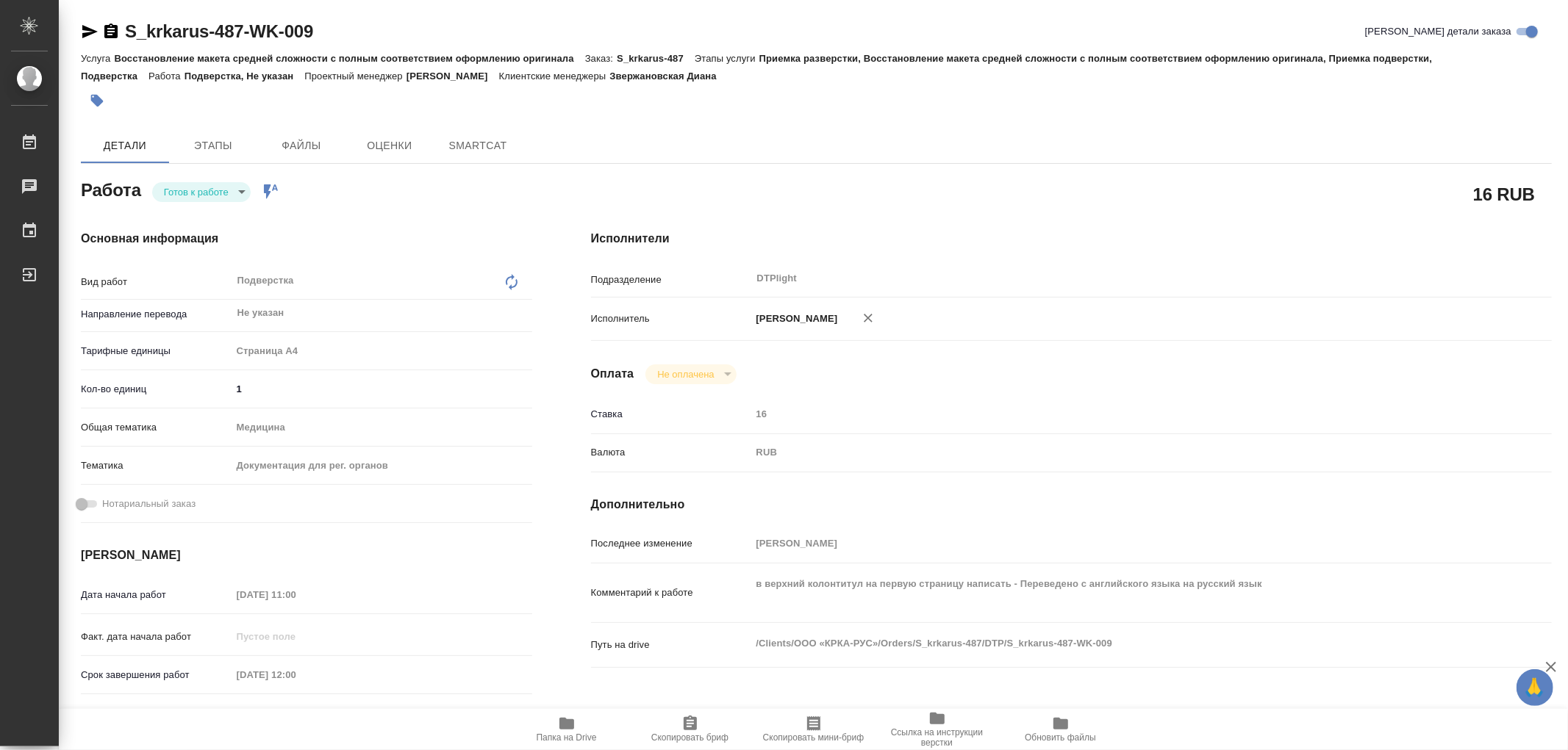
type textarea "x"
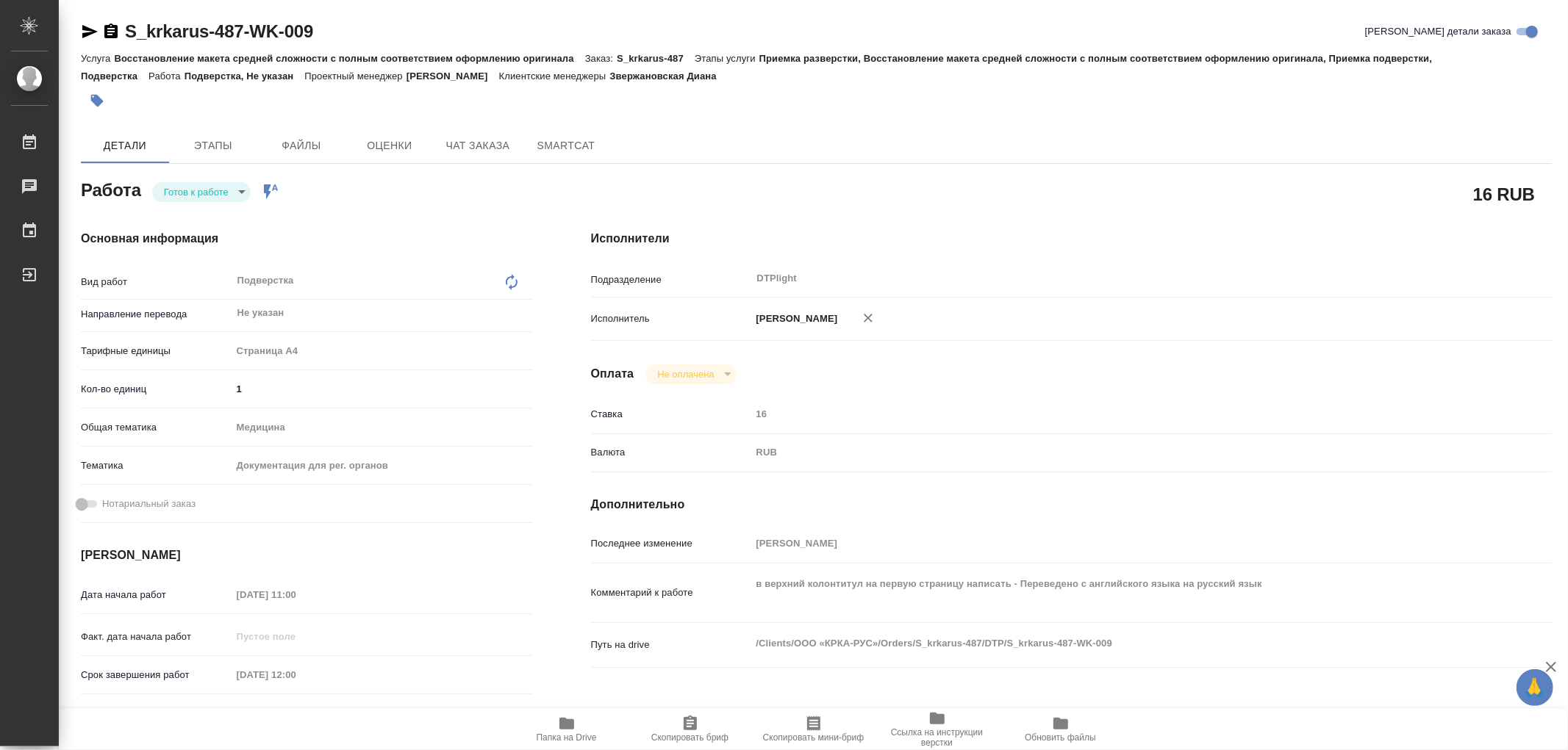
type textarea "x"
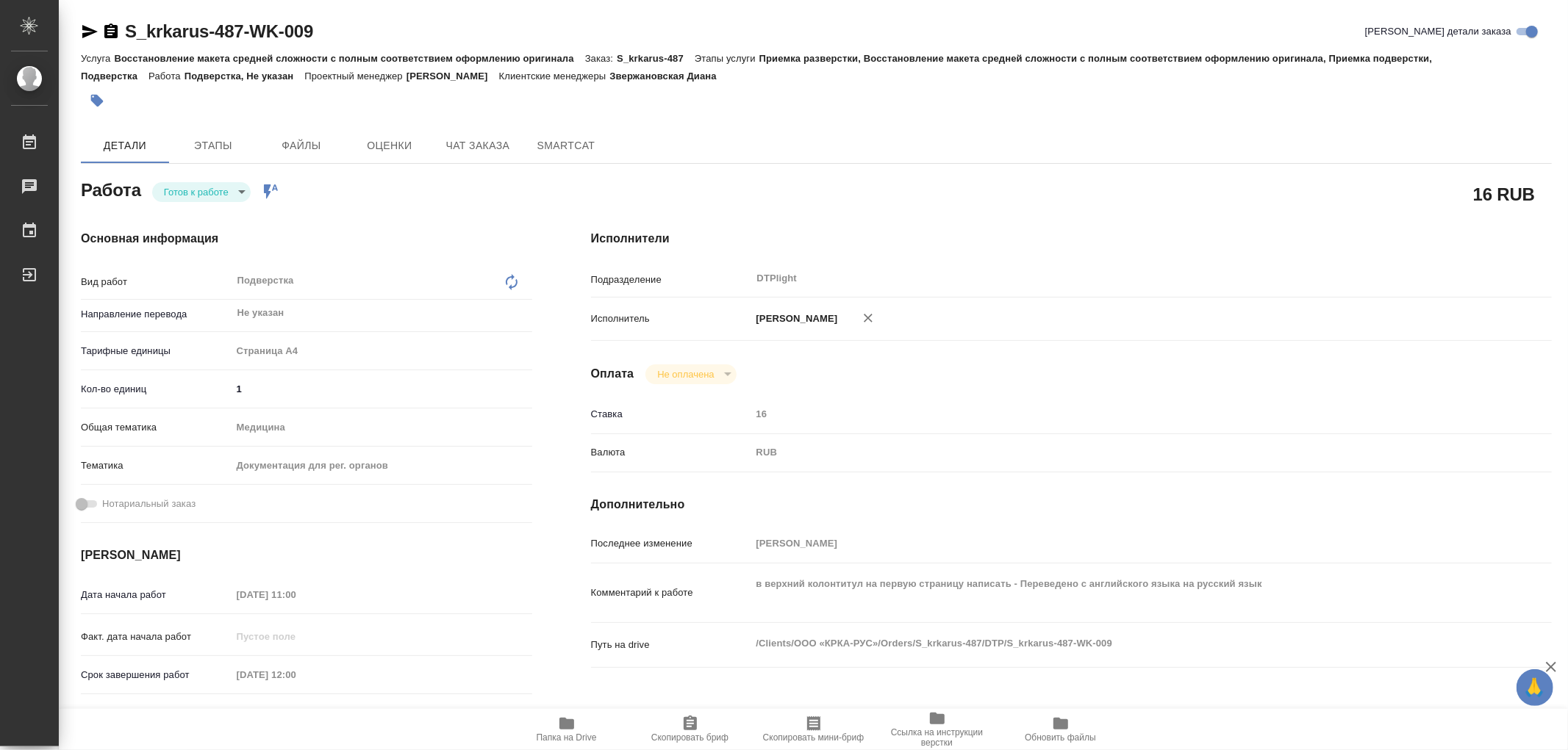
type textarea "x"
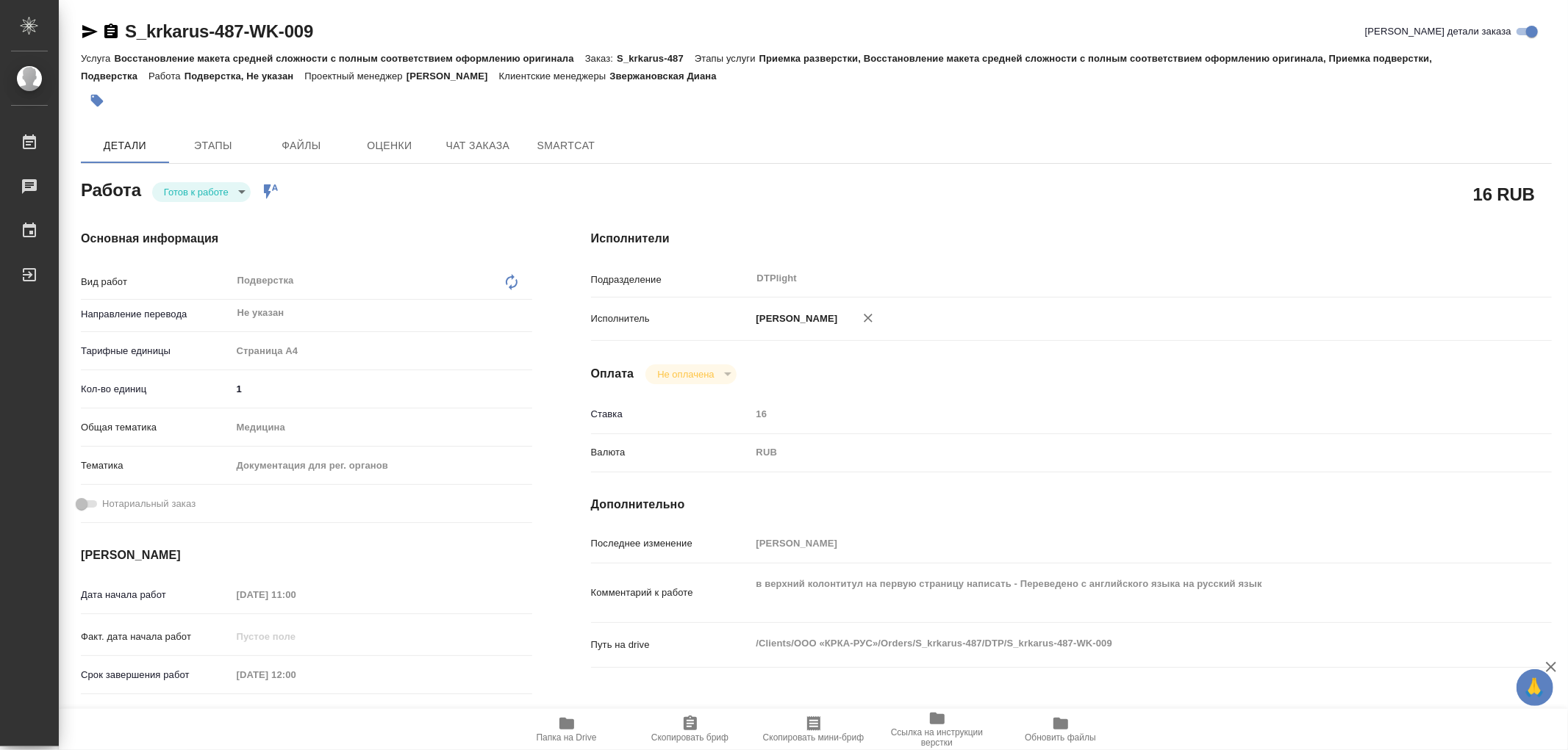
click at [568, 737] on span "Папка на Drive" at bounding box center [566, 738] width 60 height 10
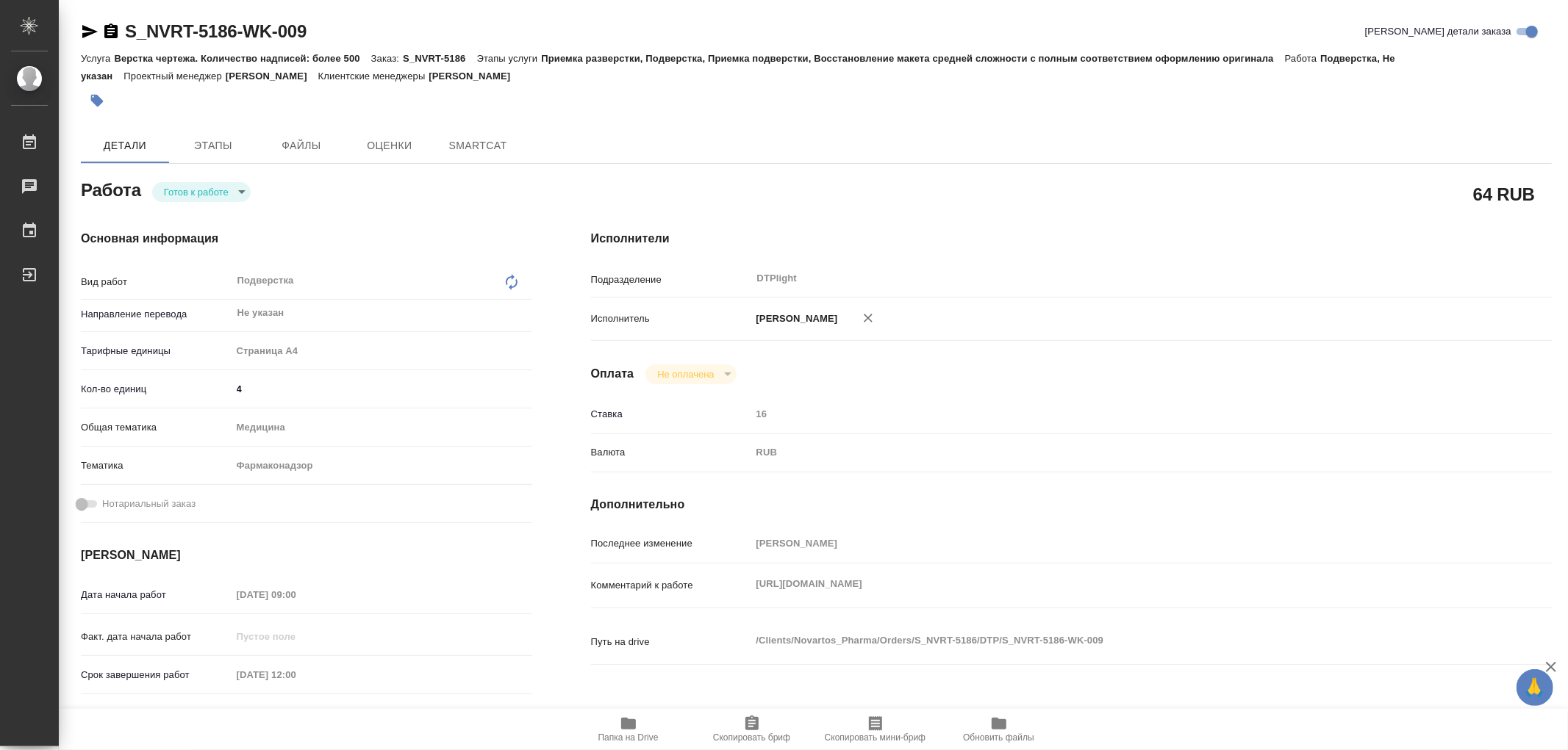
type textarea "x"
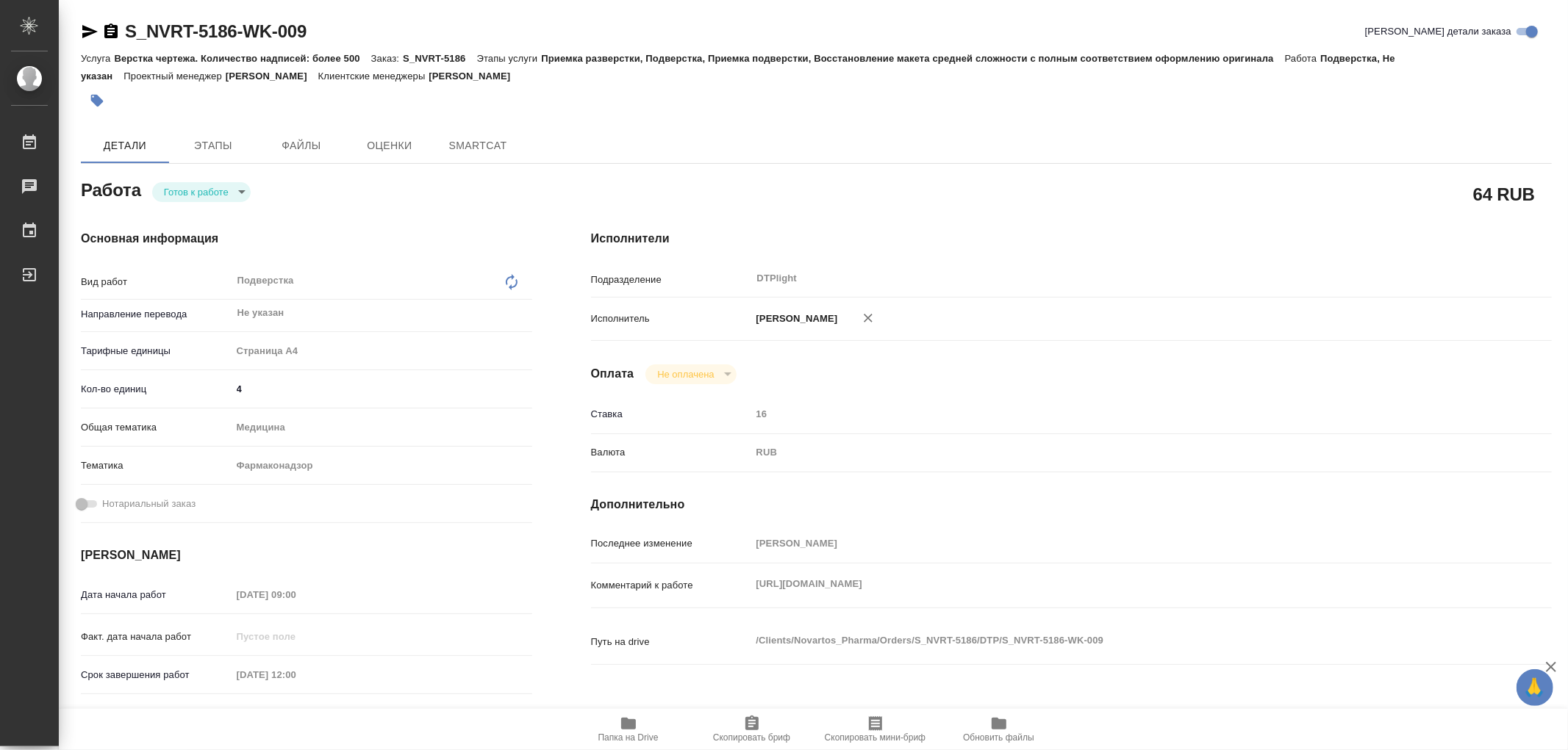
type textarea "x"
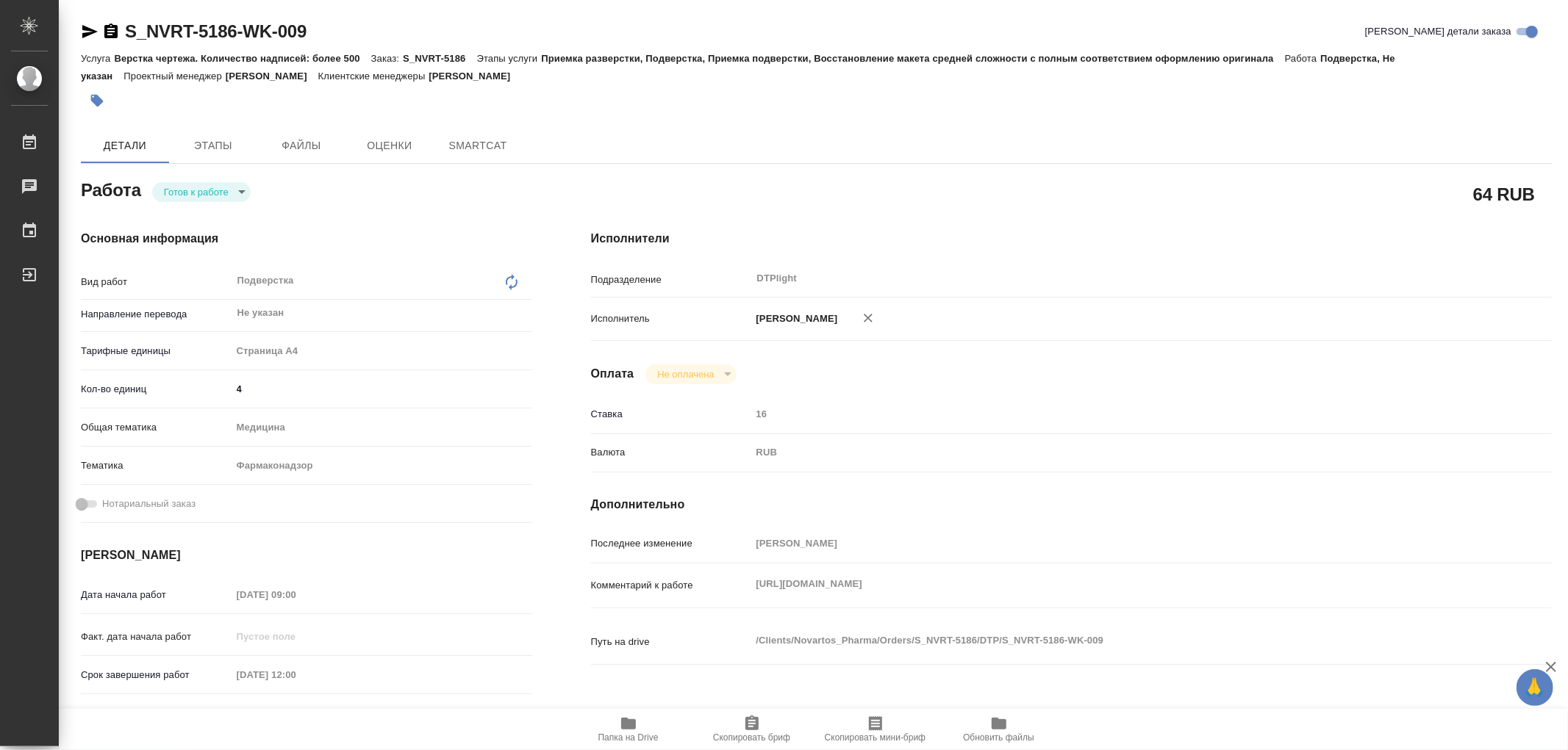
type textarea "x"
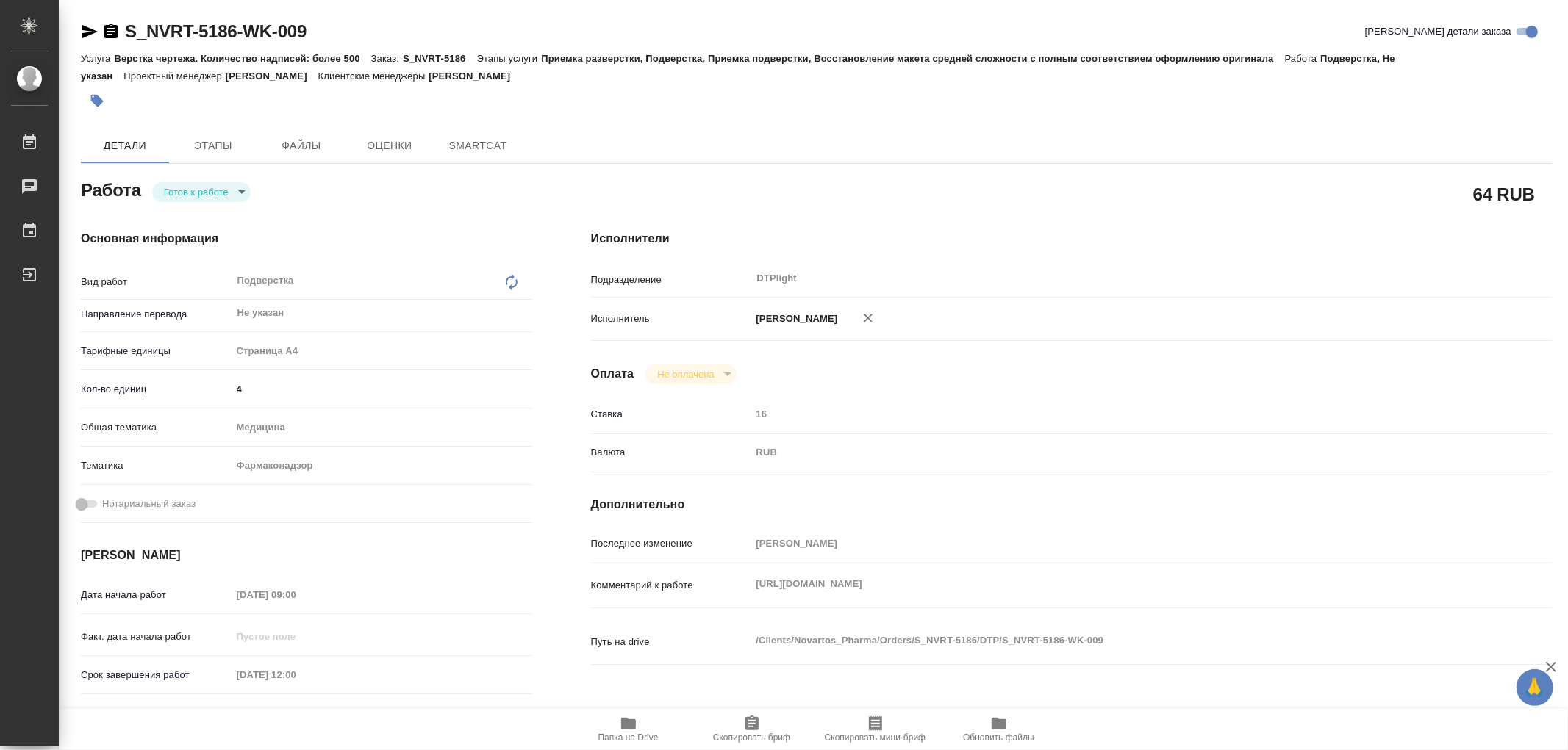
type textarea "x"
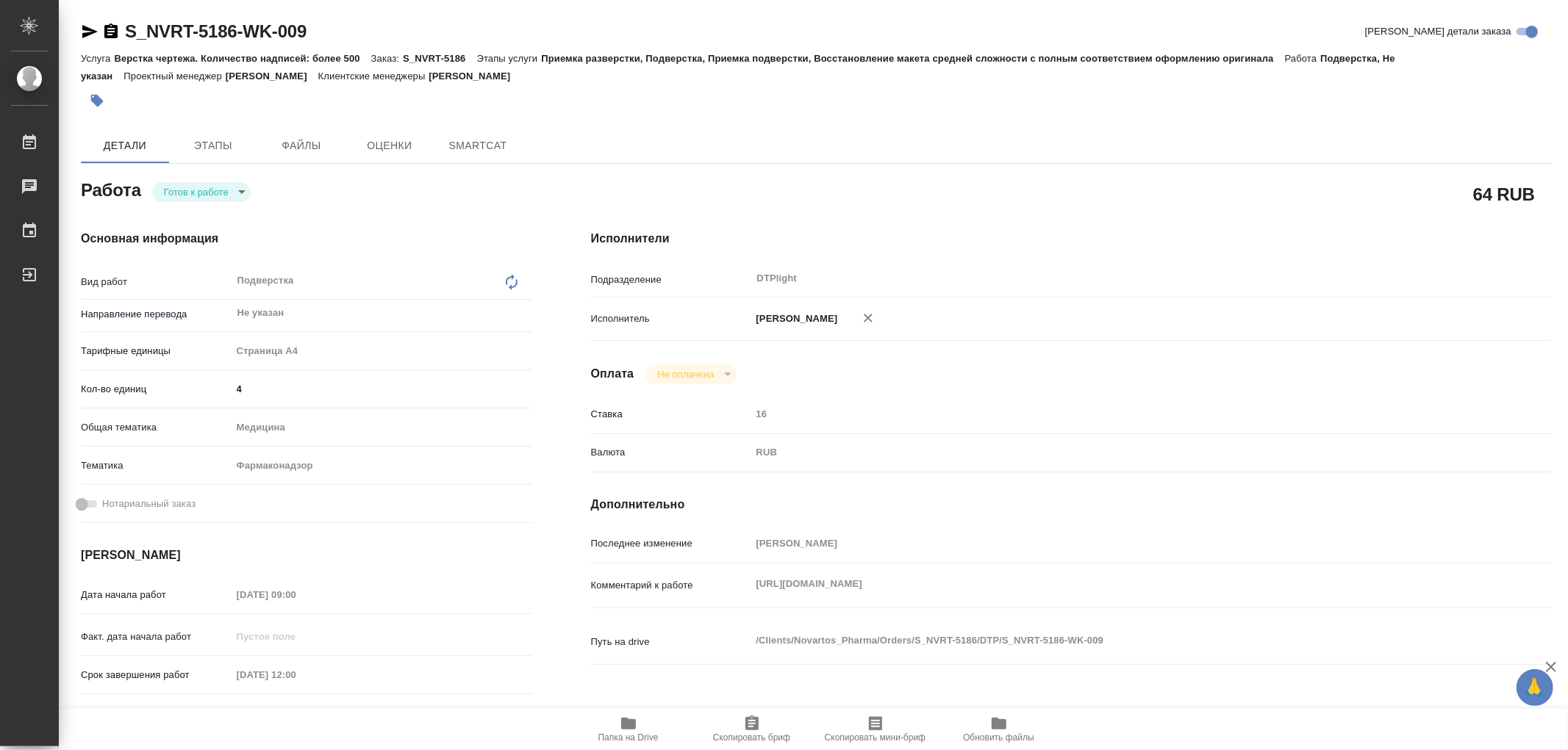
type textarea "x"
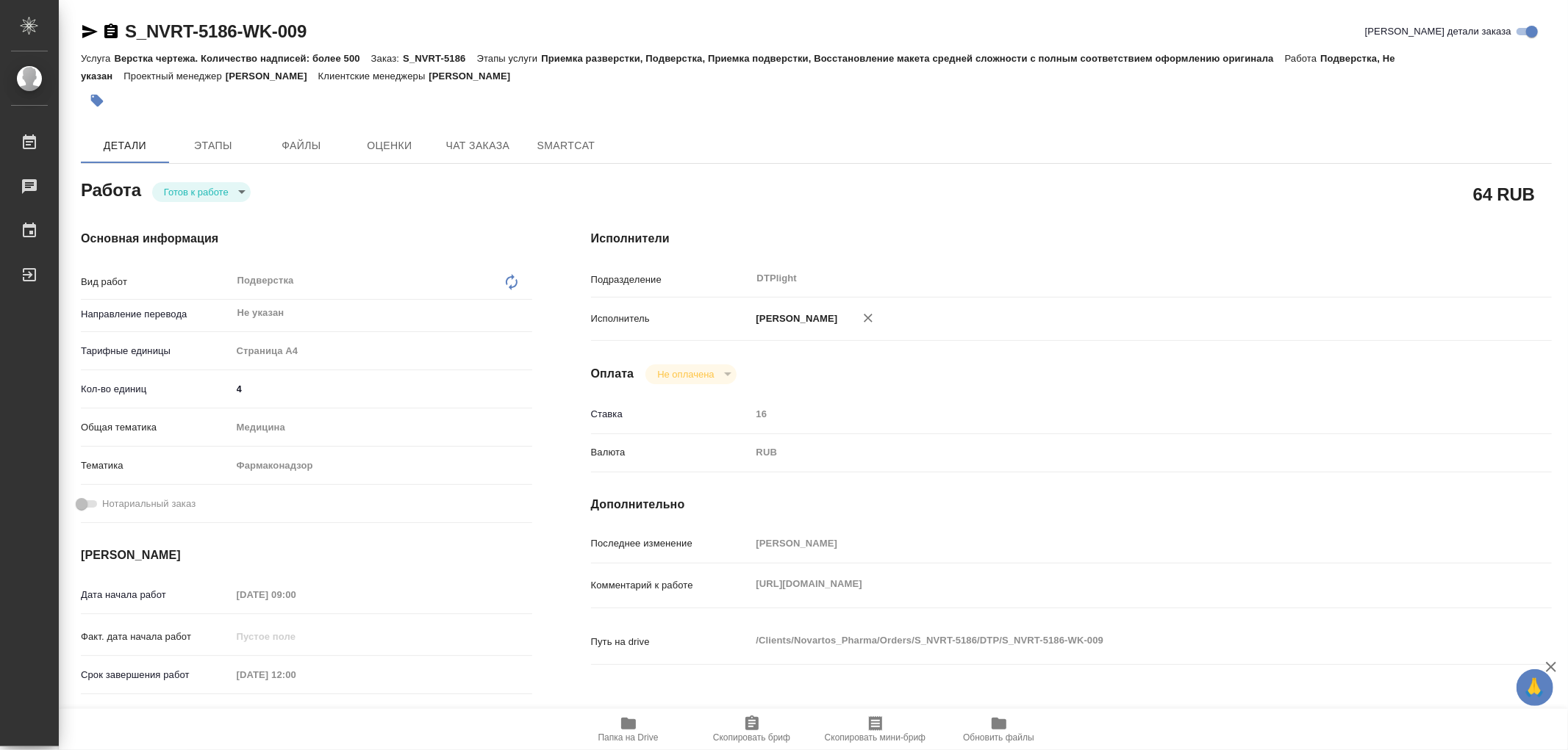
drag, startPoint x: 746, startPoint y: 597, endPoint x: 1197, endPoint y: 614, distance: 451.3
click at [1197, 602] on div "Комментарий к работе https://drive.awatera.com/apps/files/?dir=/Shares/Novartos…" at bounding box center [1071, 586] width 961 height 32
type textarea "x"
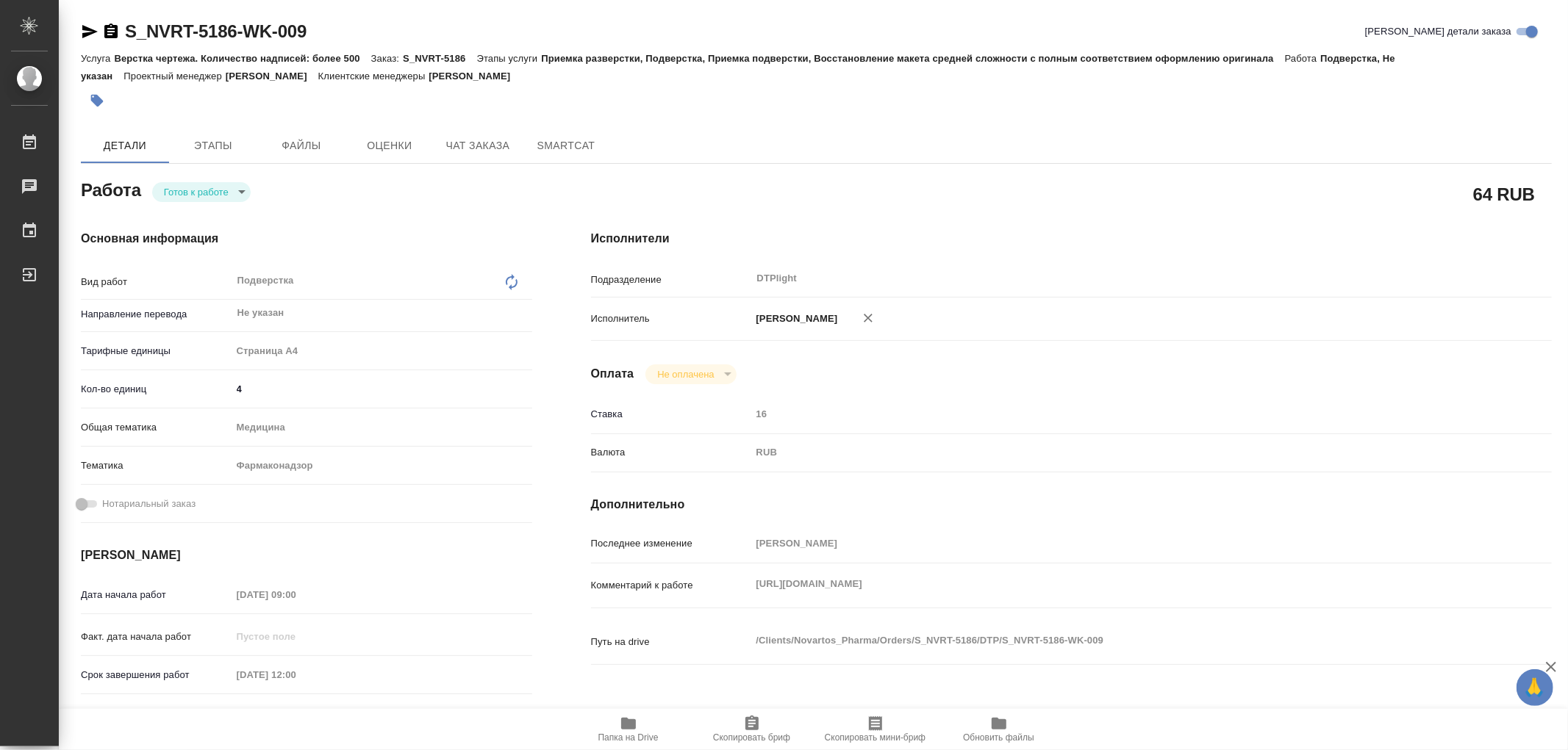
type textarea "x"
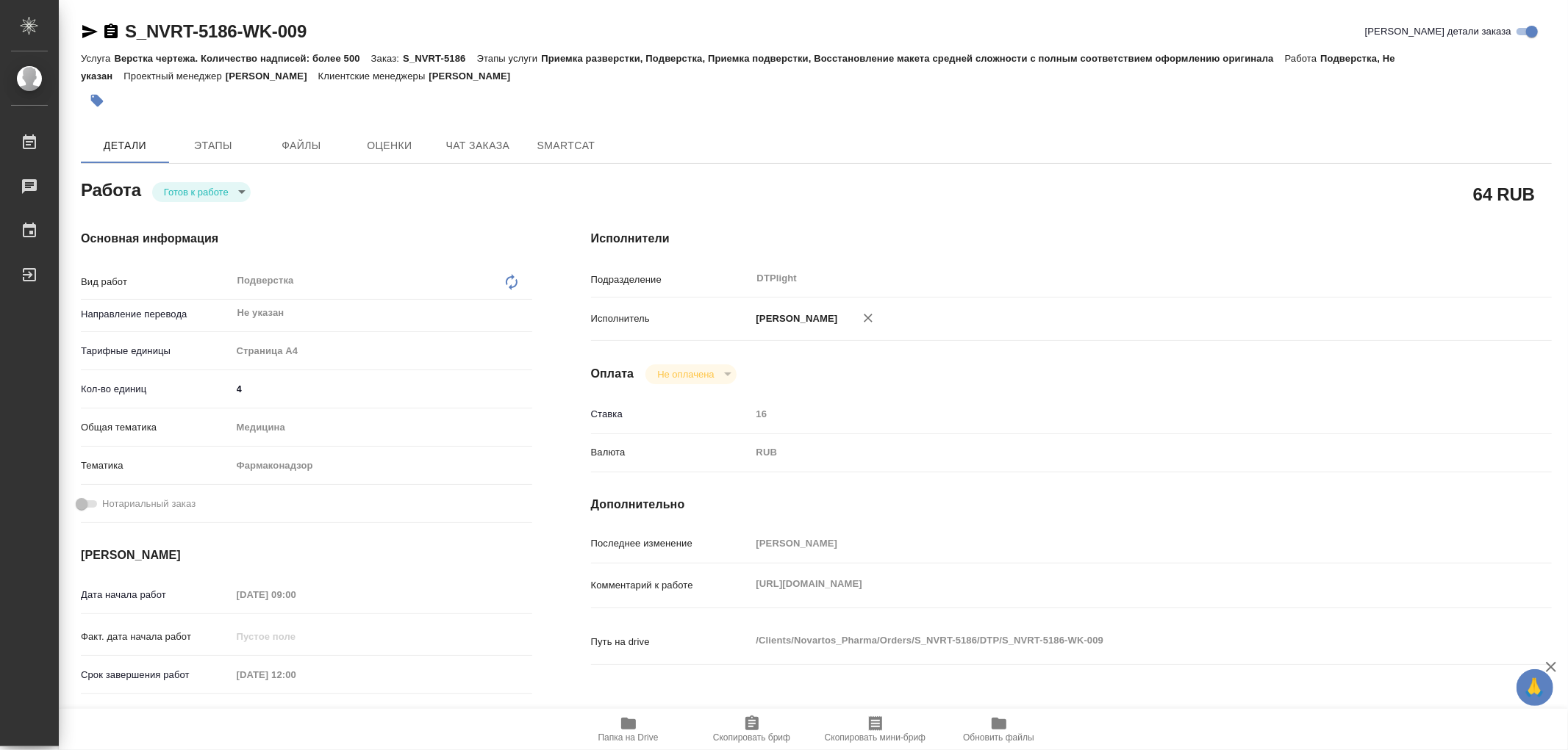
type textarea "x"
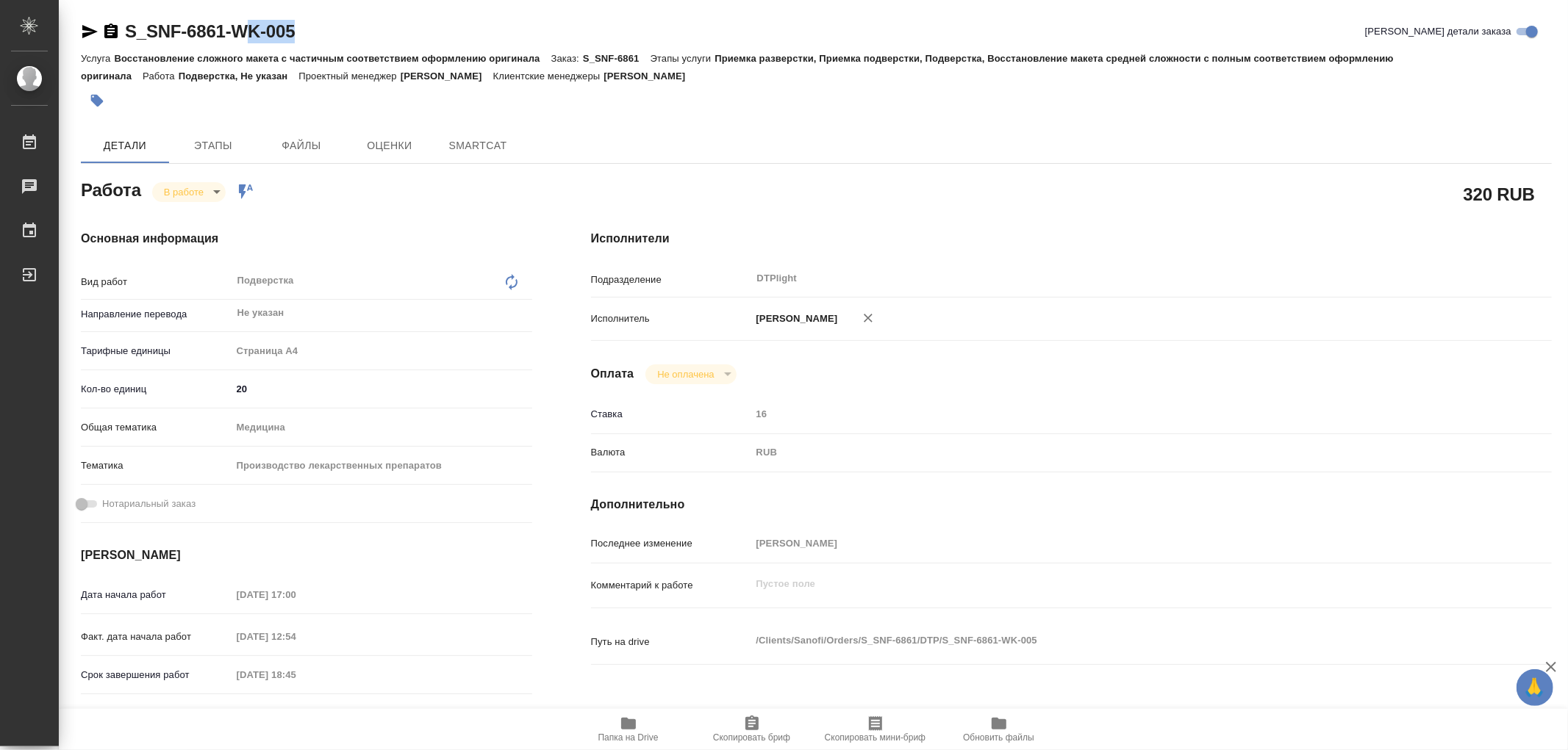
type textarea "x"
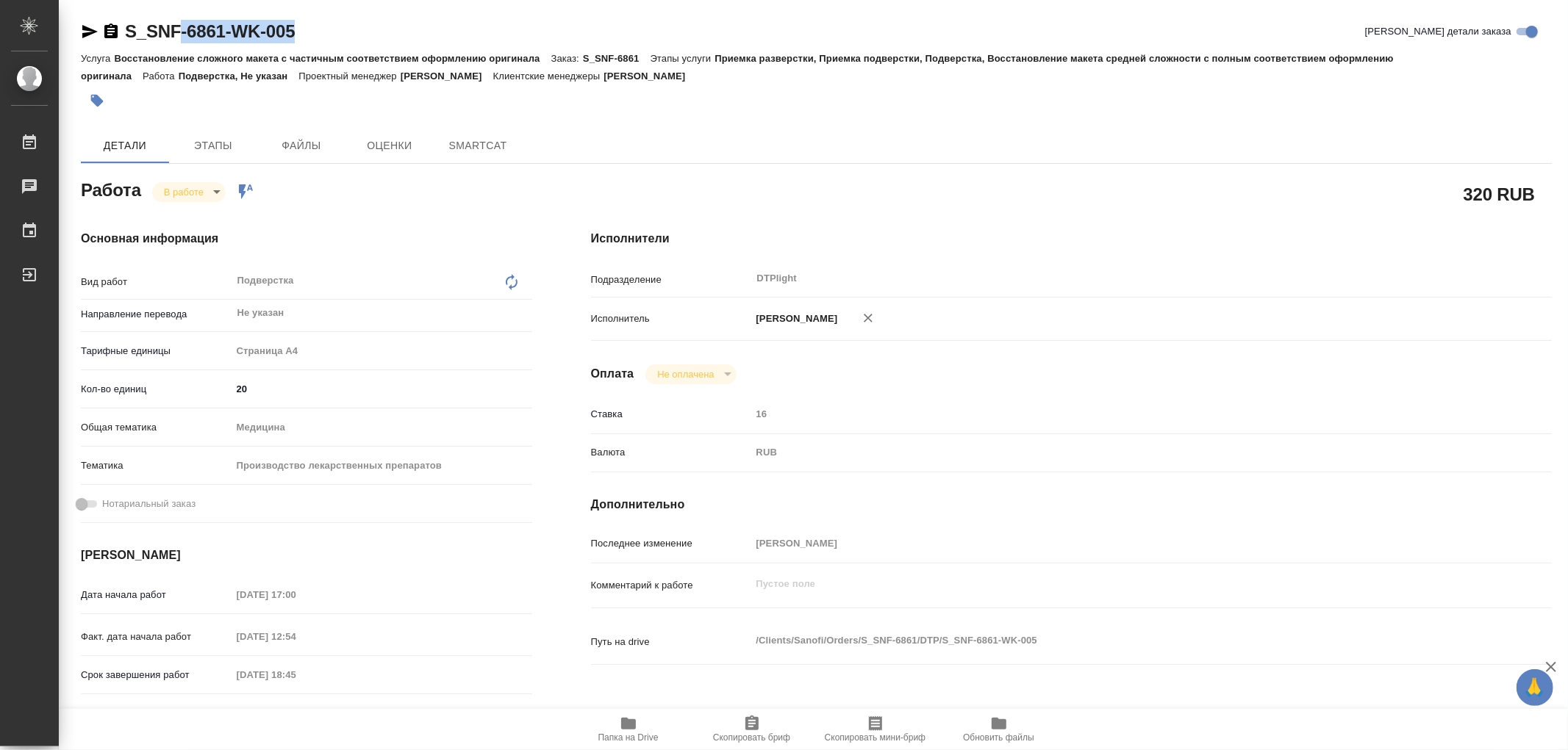
type textarea "x"
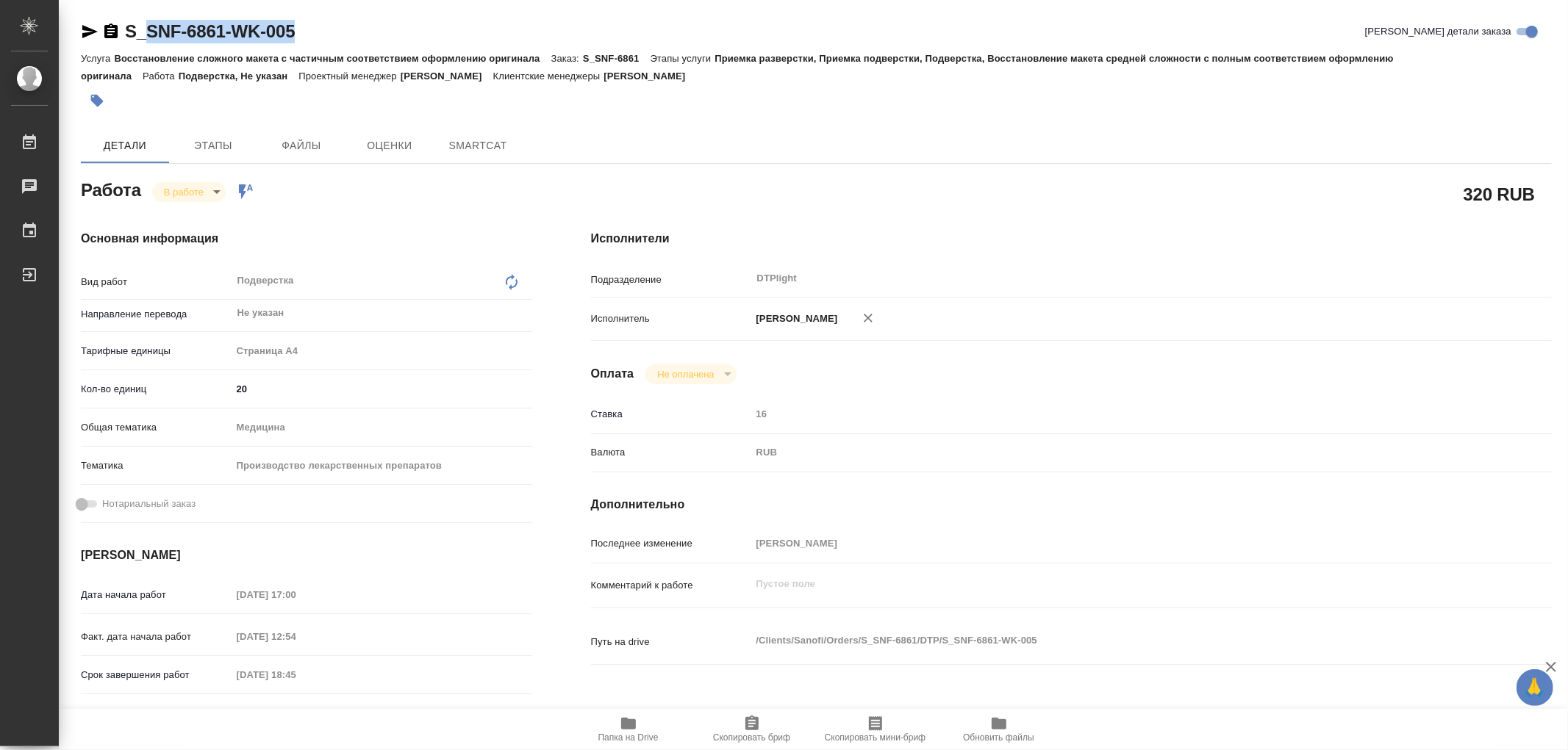
type textarea "x"
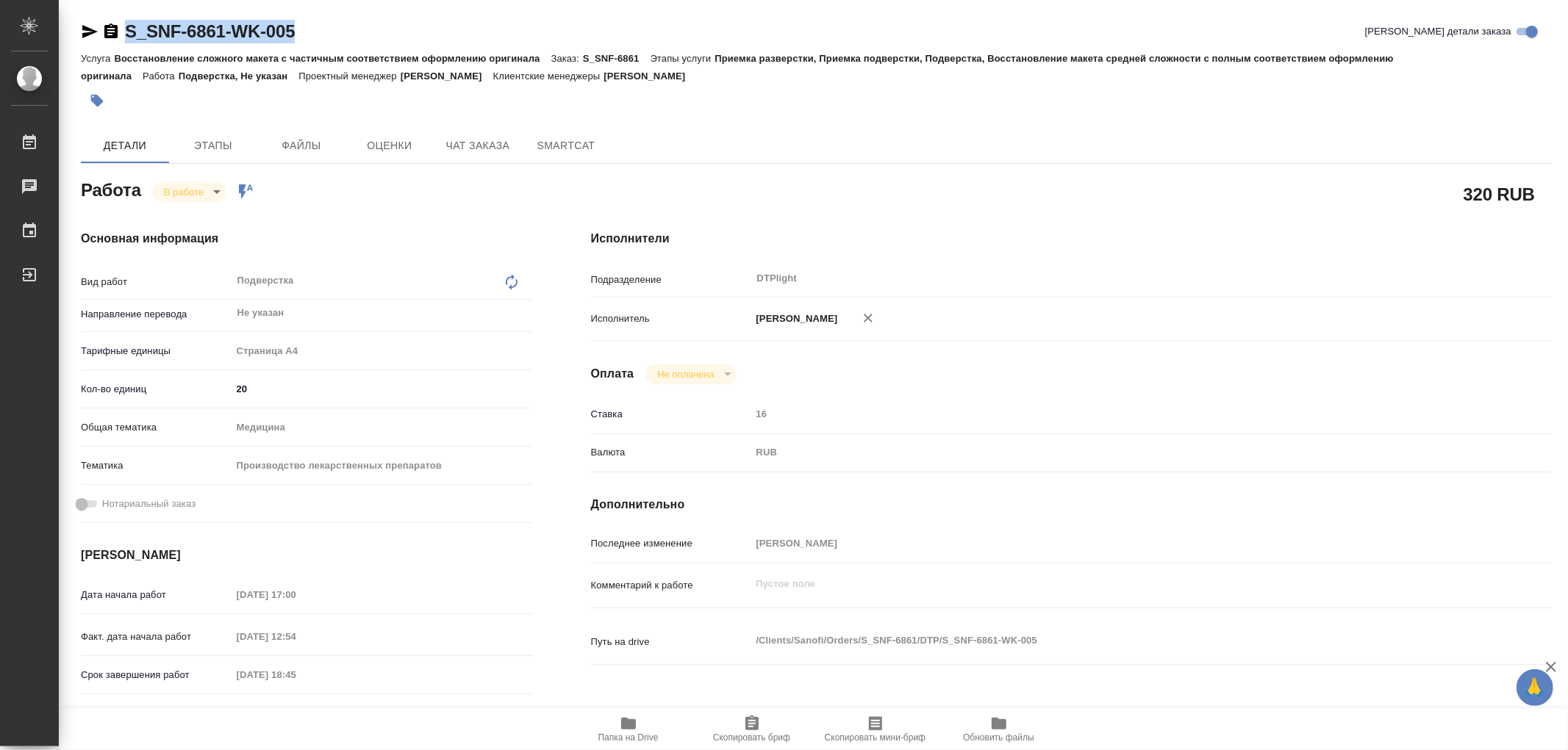
drag, startPoint x: 301, startPoint y: 27, endPoint x: 128, endPoint y: 32, distance: 173.1
click at [128, 32] on div "S_SNF-6861-WK-005 [PERSON_NAME] детали заказа" at bounding box center [816, 31] width 1471 height 23
type textarea "x"
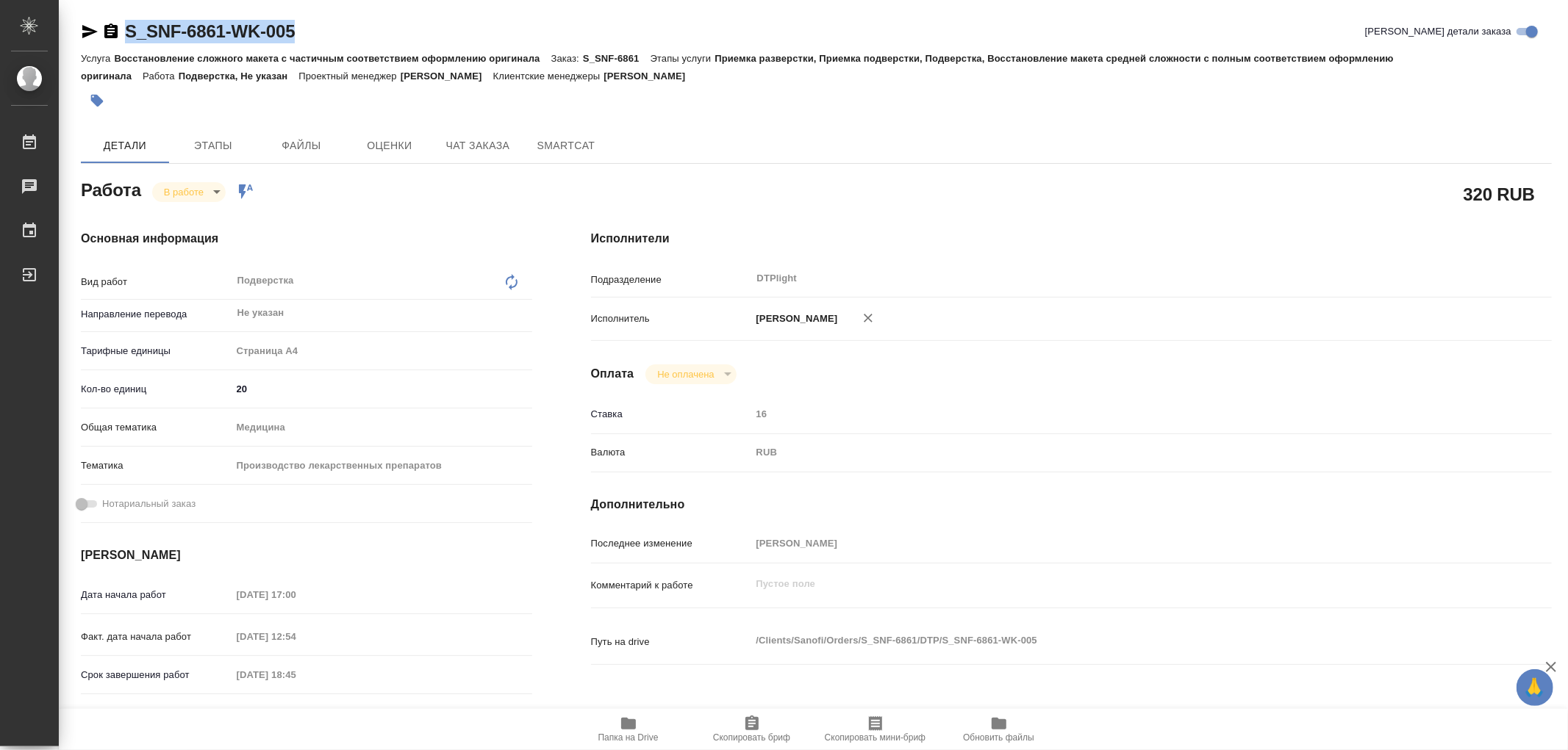
type textarea "x"
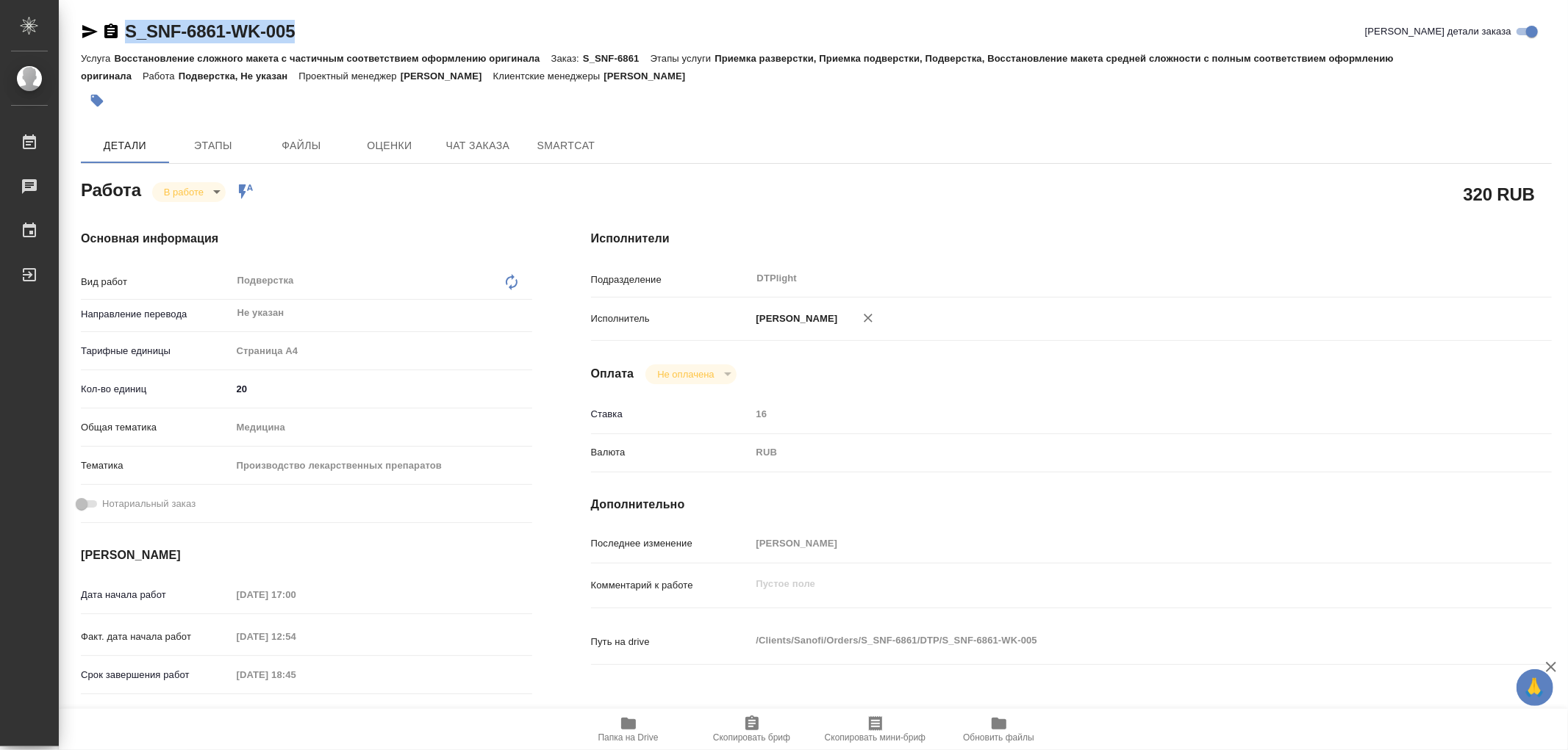
type textarea "x"
